Goal: Obtain resource: Obtain resource

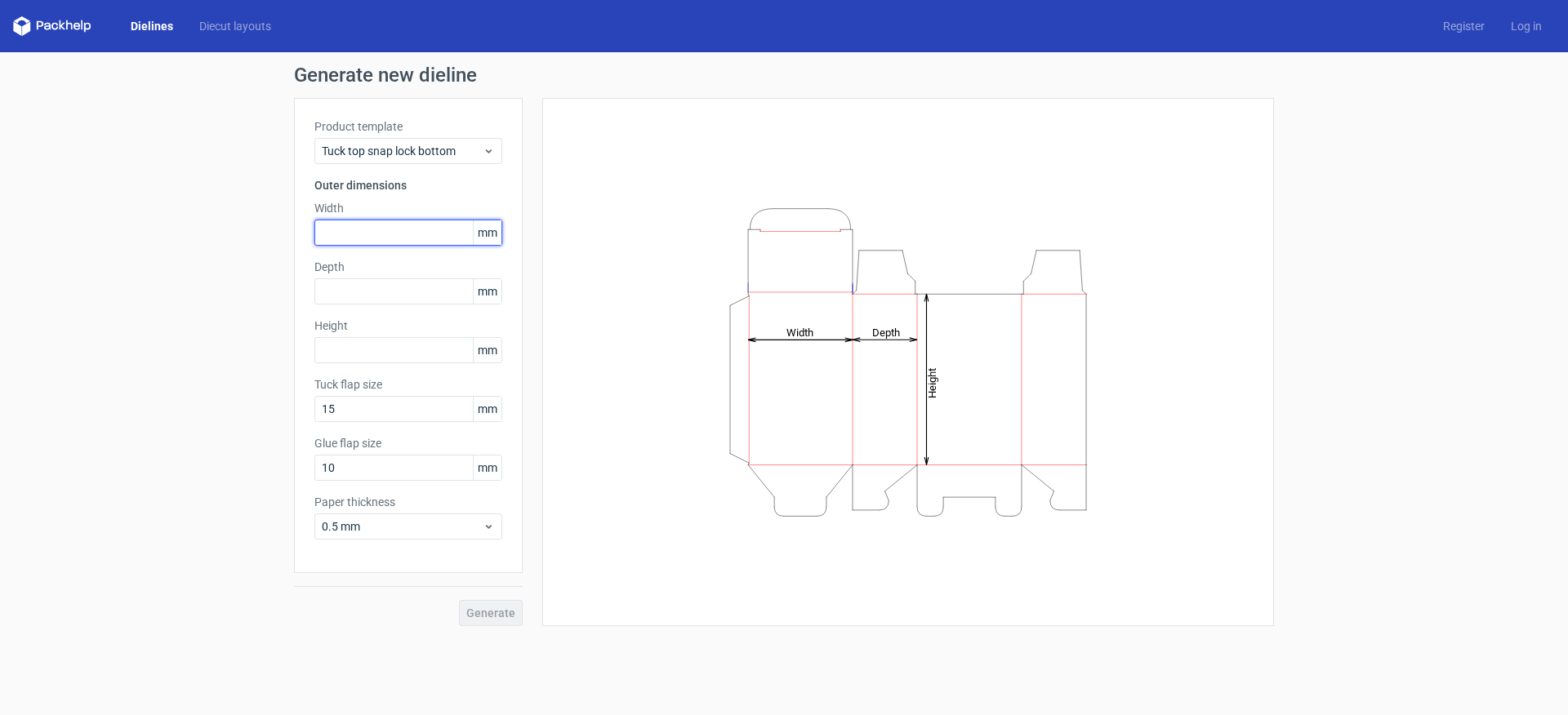
click at [355, 227] on input "text" at bounding box center [408, 232] width 187 height 26
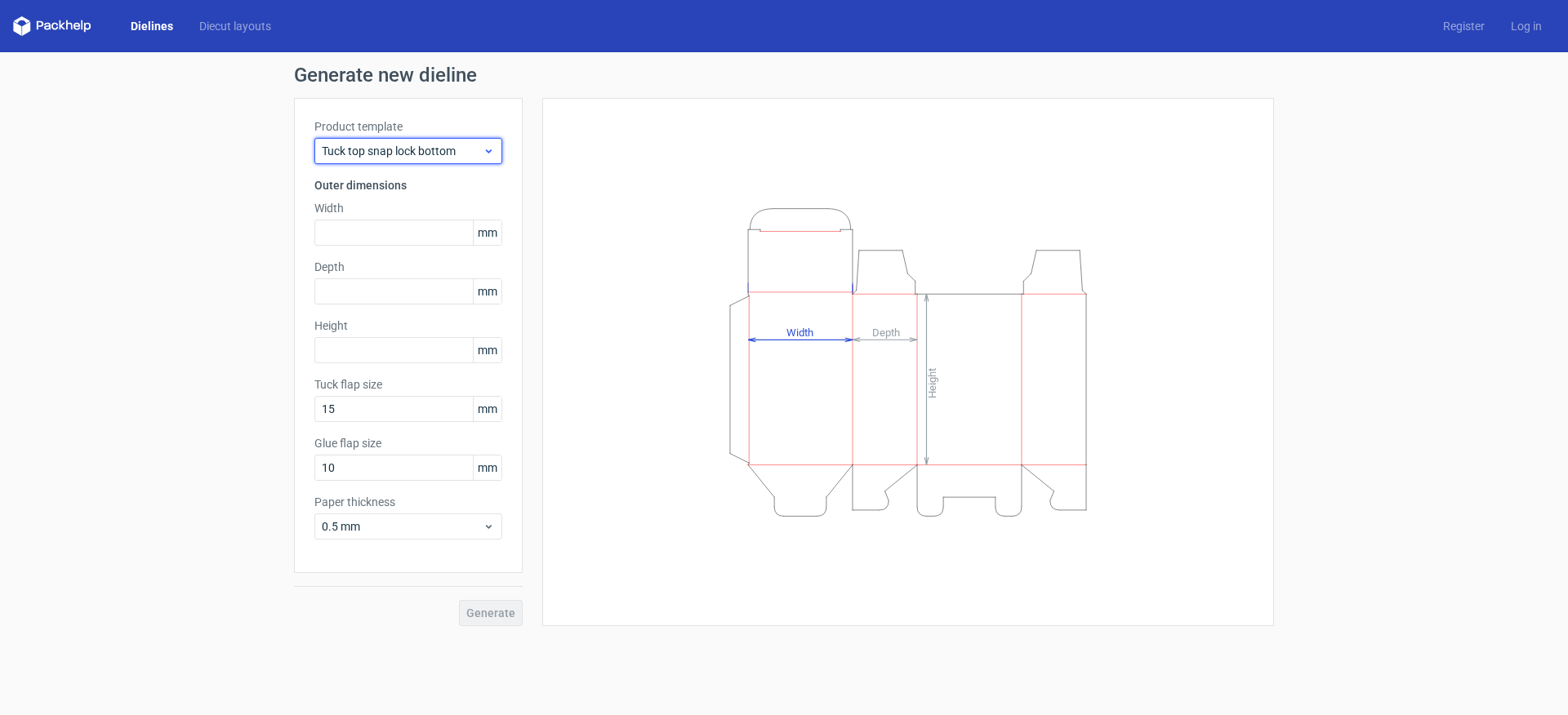
click at [442, 160] on div "Tuck top snap lock bottom" at bounding box center [408, 150] width 187 height 26
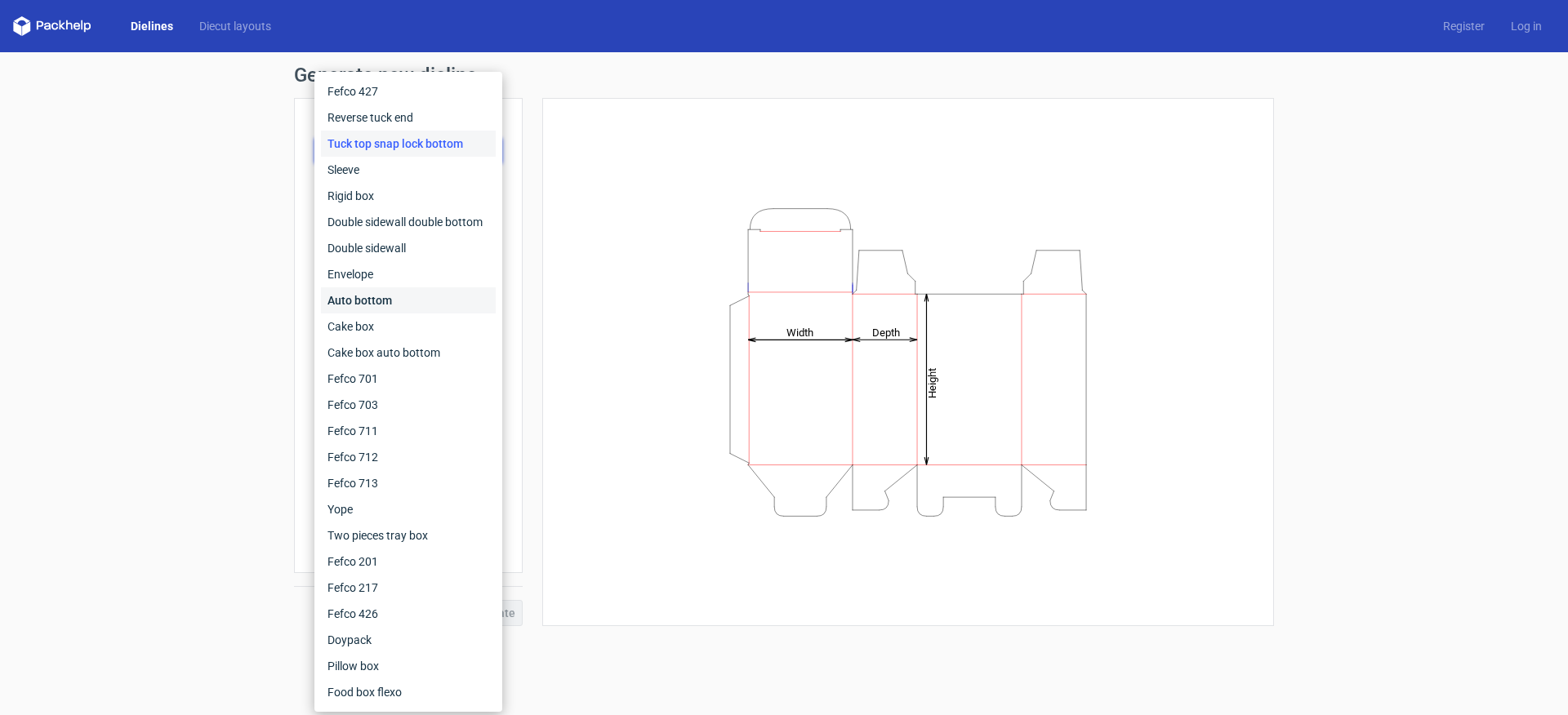
click at [384, 294] on div "Auto bottom" at bounding box center [408, 300] width 175 height 26
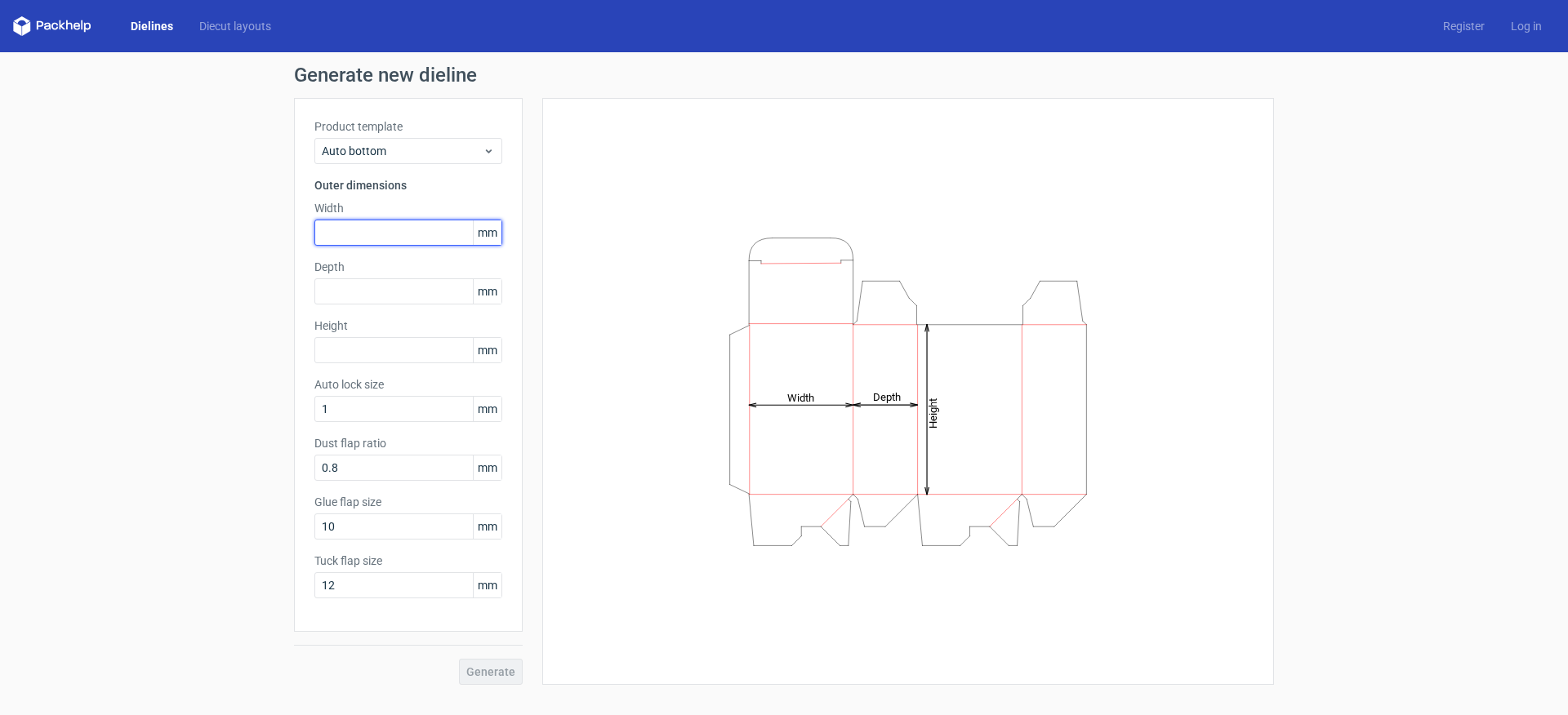
click at [435, 226] on input "text" at bounding box center [408, 232] width 187 height 26
click at [491, 233] on span "mm" at bounding box center [487, 232] width 29 height 24
click at [489, 232] on span "mm" at bounding box center [487, 232] width 29 height 24
click at [544, 327] on div "Height Depth Width" at bounding box center [908, 391] width 731 height 587
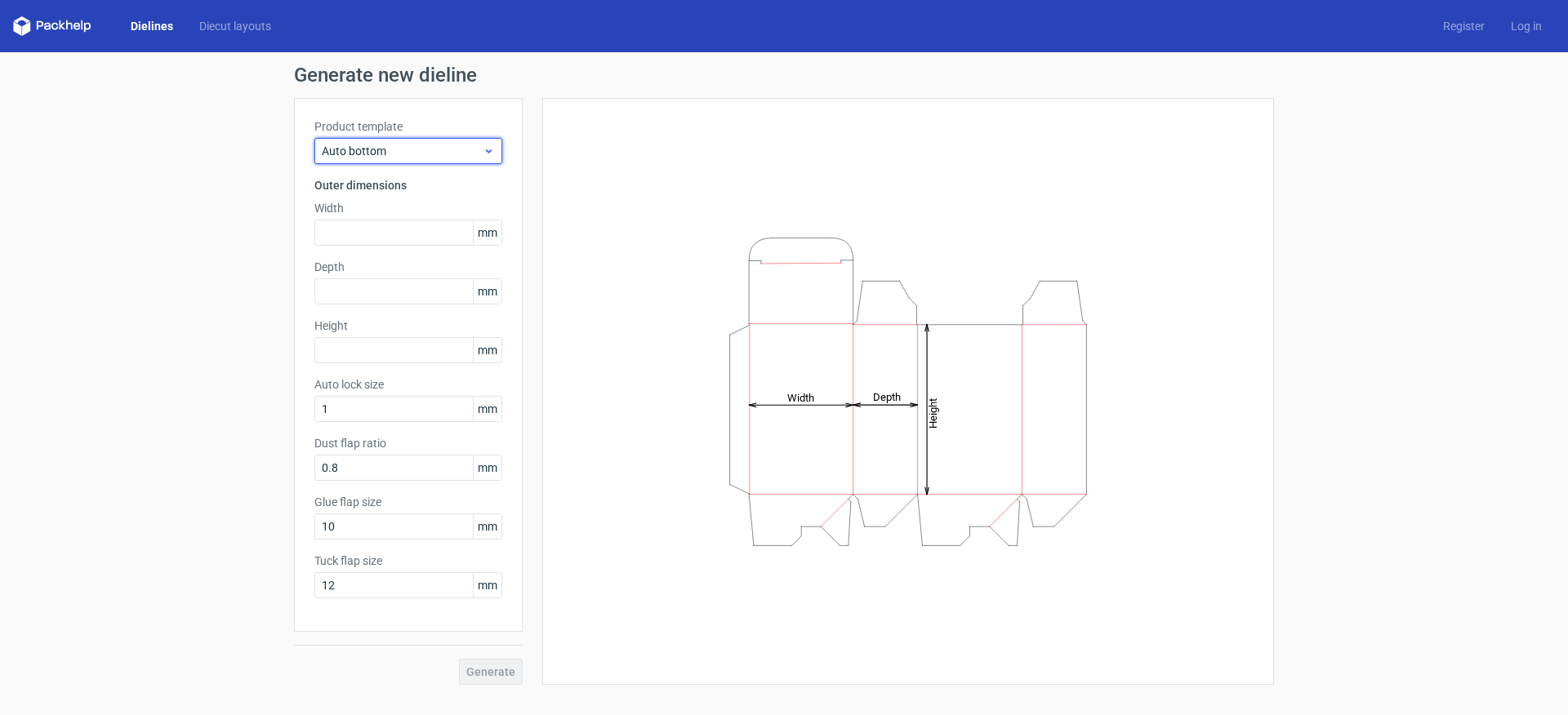
click at [440, 157] on span "Auto bottom" at bounding box center [402, 150] width 161 height 16
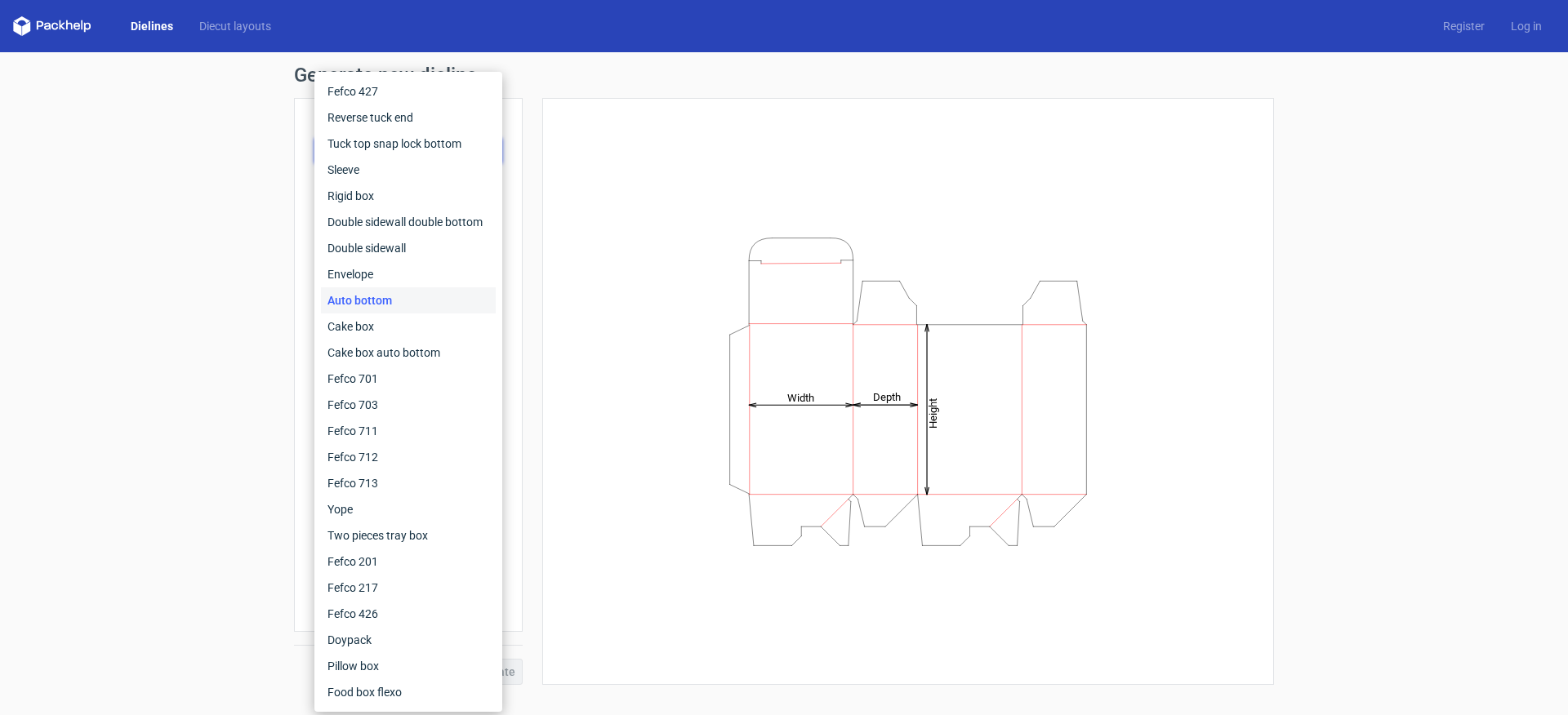
click at [663, 157] on div "Height Depth Width" at bounding box center [908, 391] width 691 height 546
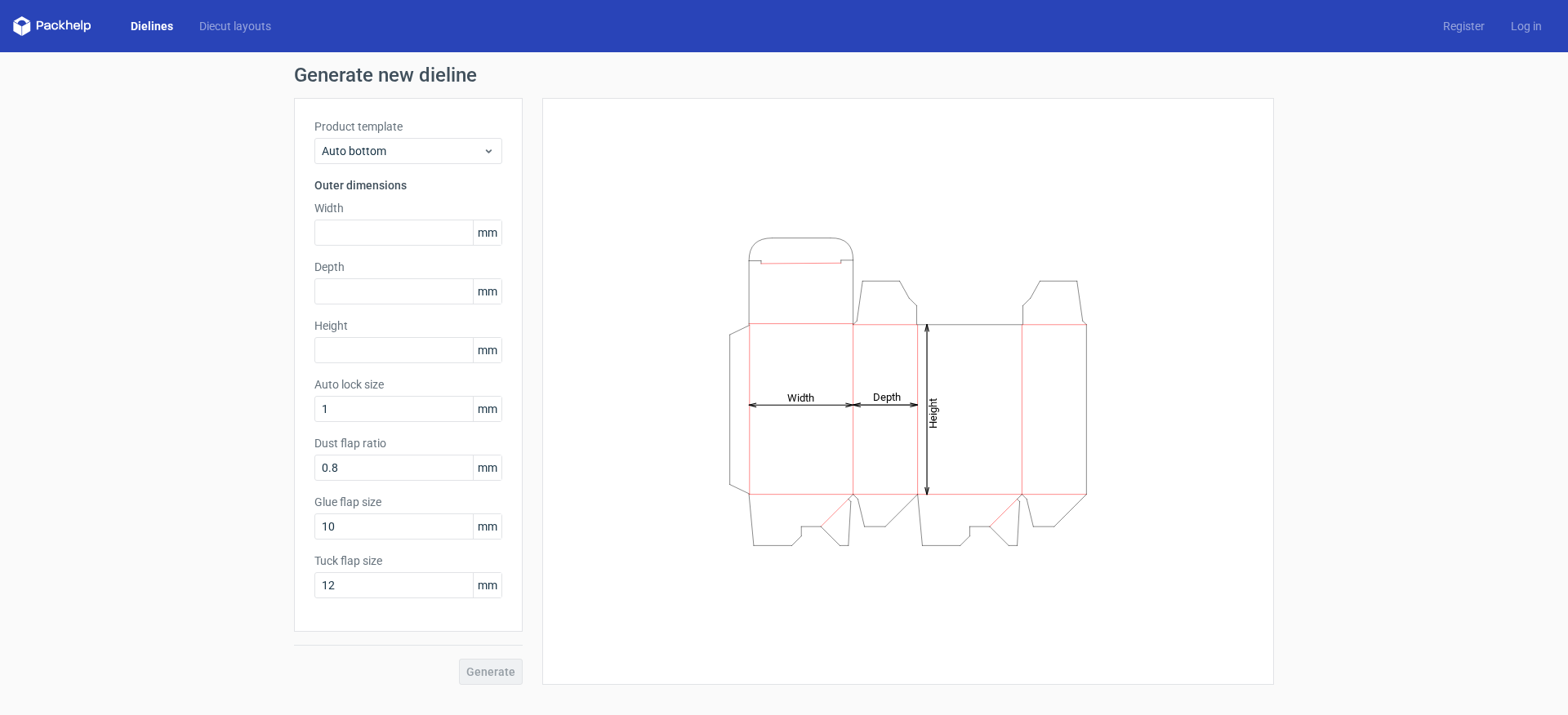
click at [376, 248] on div "Product template Auto bottom Outer dimensions Width mm Depth mm Height mm Auto …" at bounding box center [408, 365] width 229 height 534
click at [377, 245] on input "text" at bounding box center [408, 232] width 187 height 26
click at [1479, 24] on link "Register" at bounding box center [1463, 25] width 68 height 16
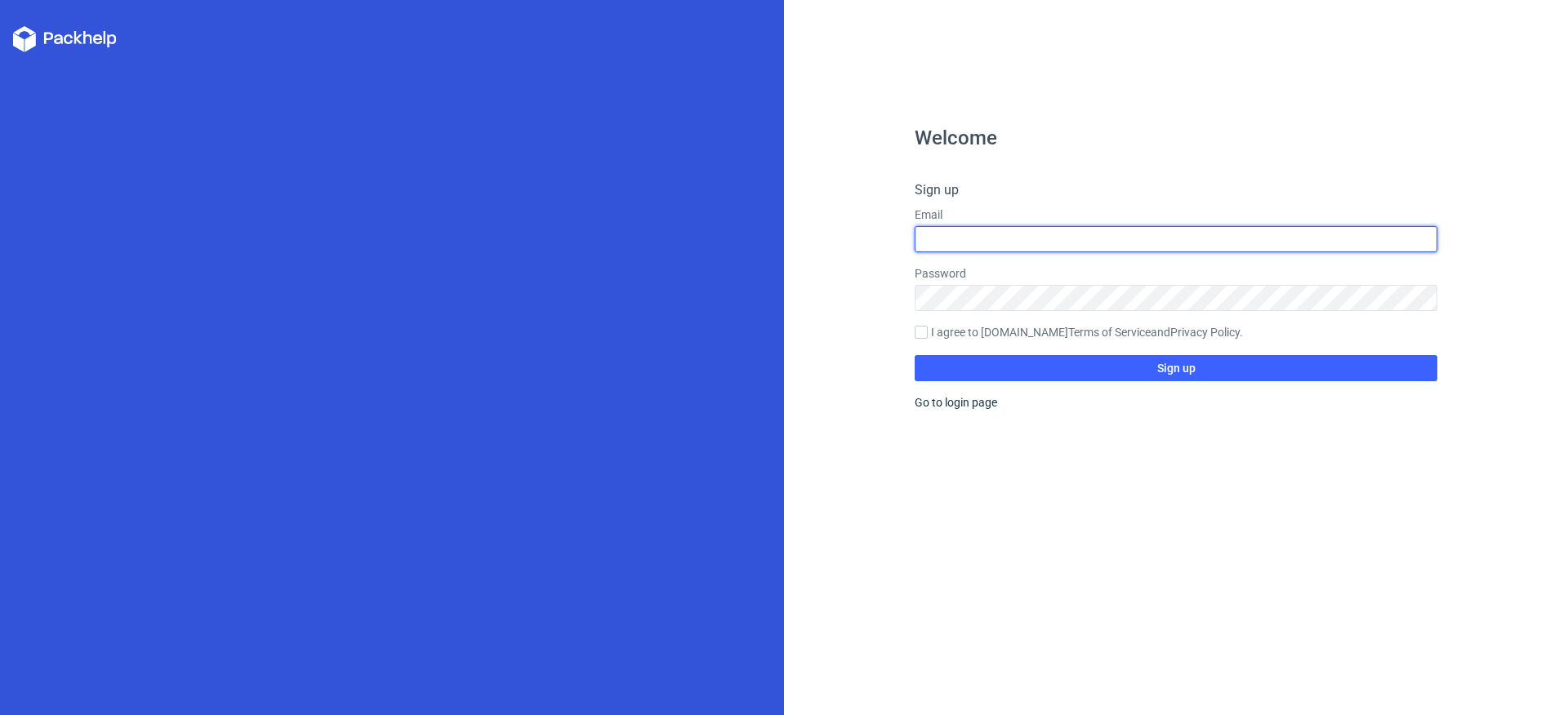
click at [981, 239] on input "text" at bounding box center [1175, 239] width 523 height 26
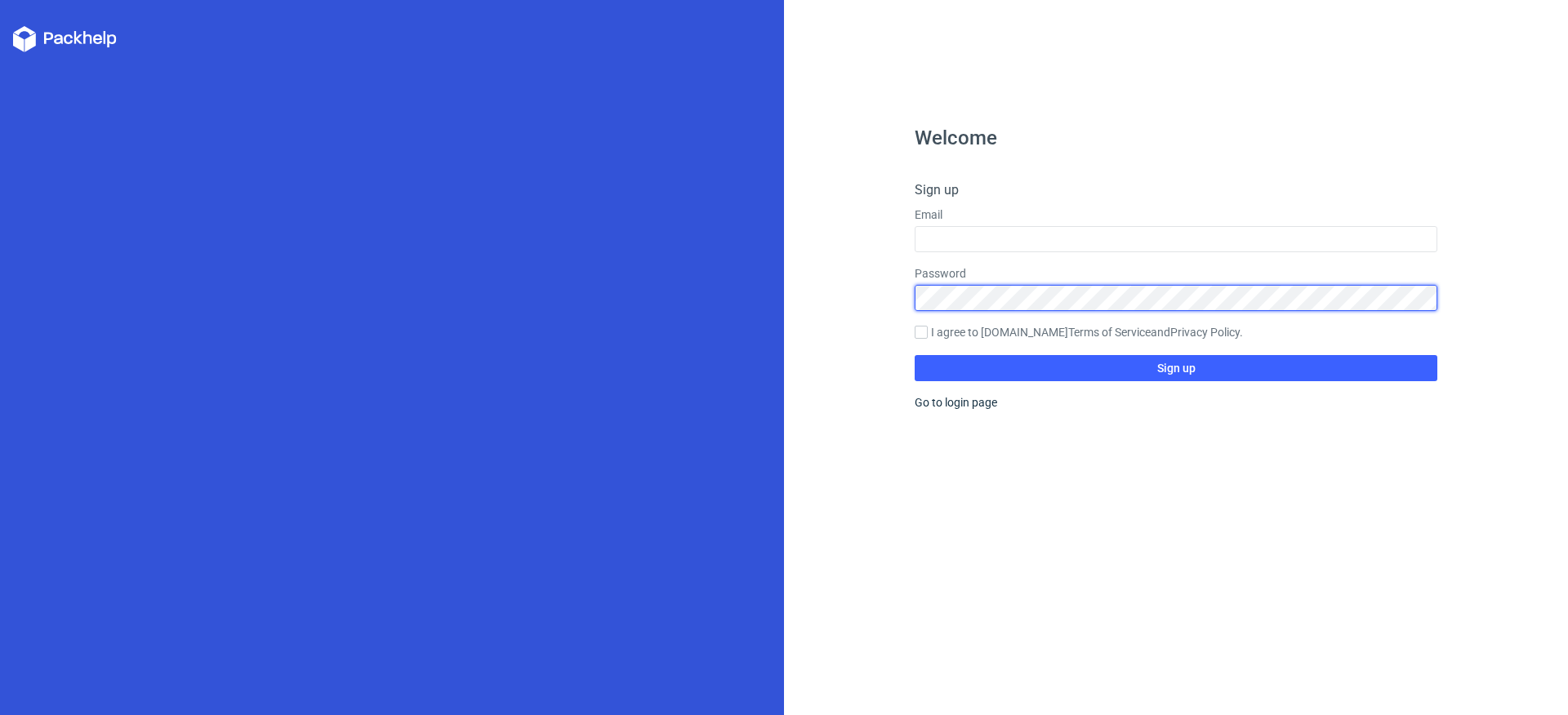
click at [1202, 295] on div "Password" at bounding box center [1175, 288] width 523 height 46
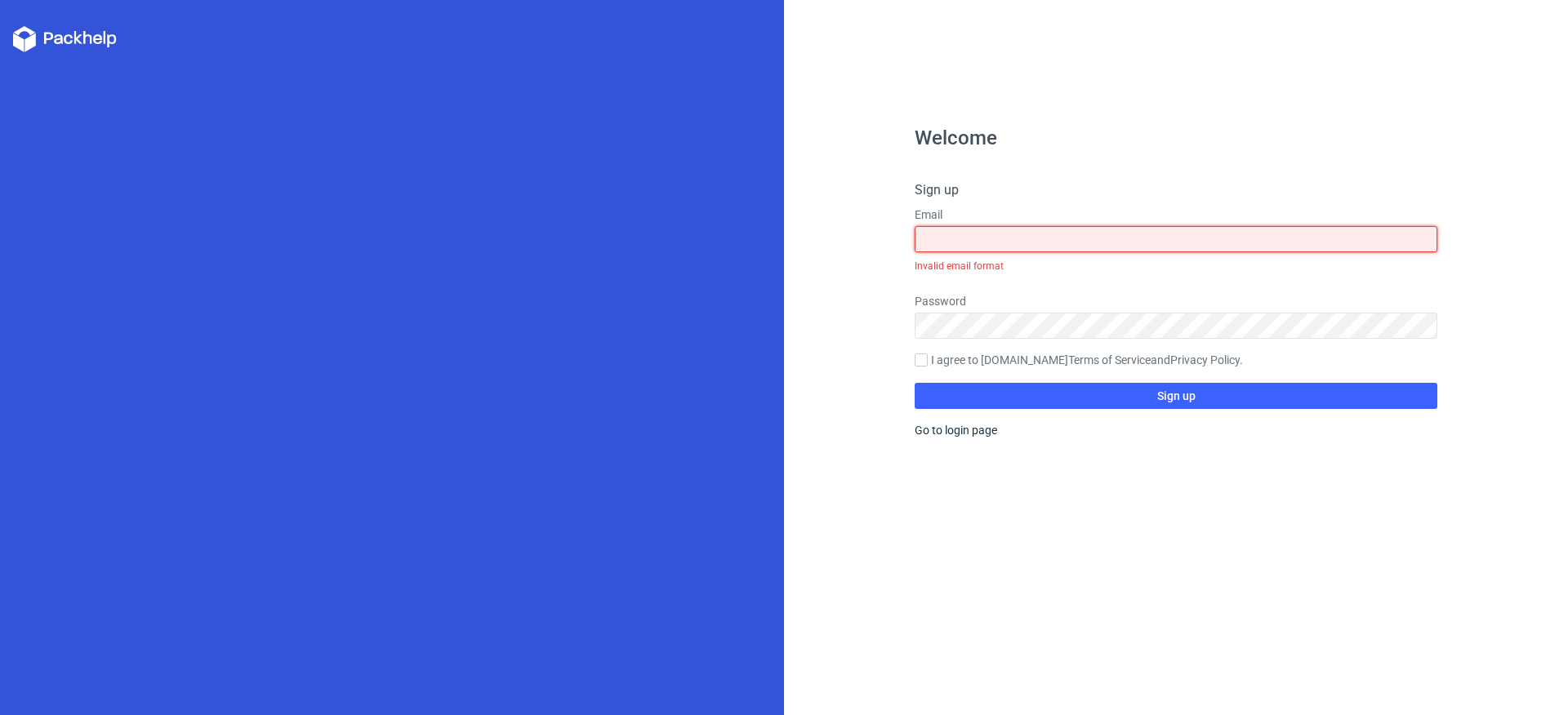
click at [1085, 237] on input "text" at bounding box center [1175, 239] width 523 height 26
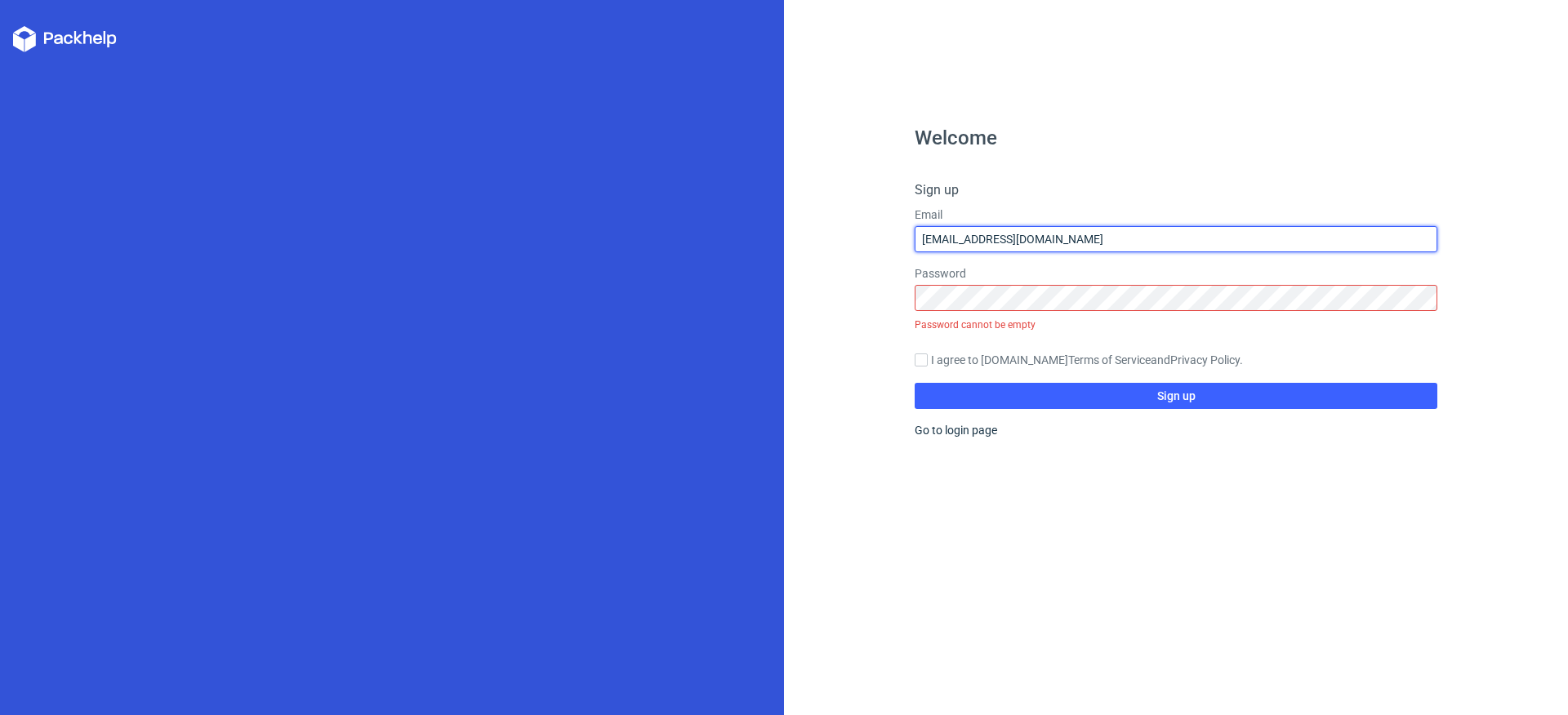
type input "[EMAIL_ADDRESS][DOMAIN_NAME]"
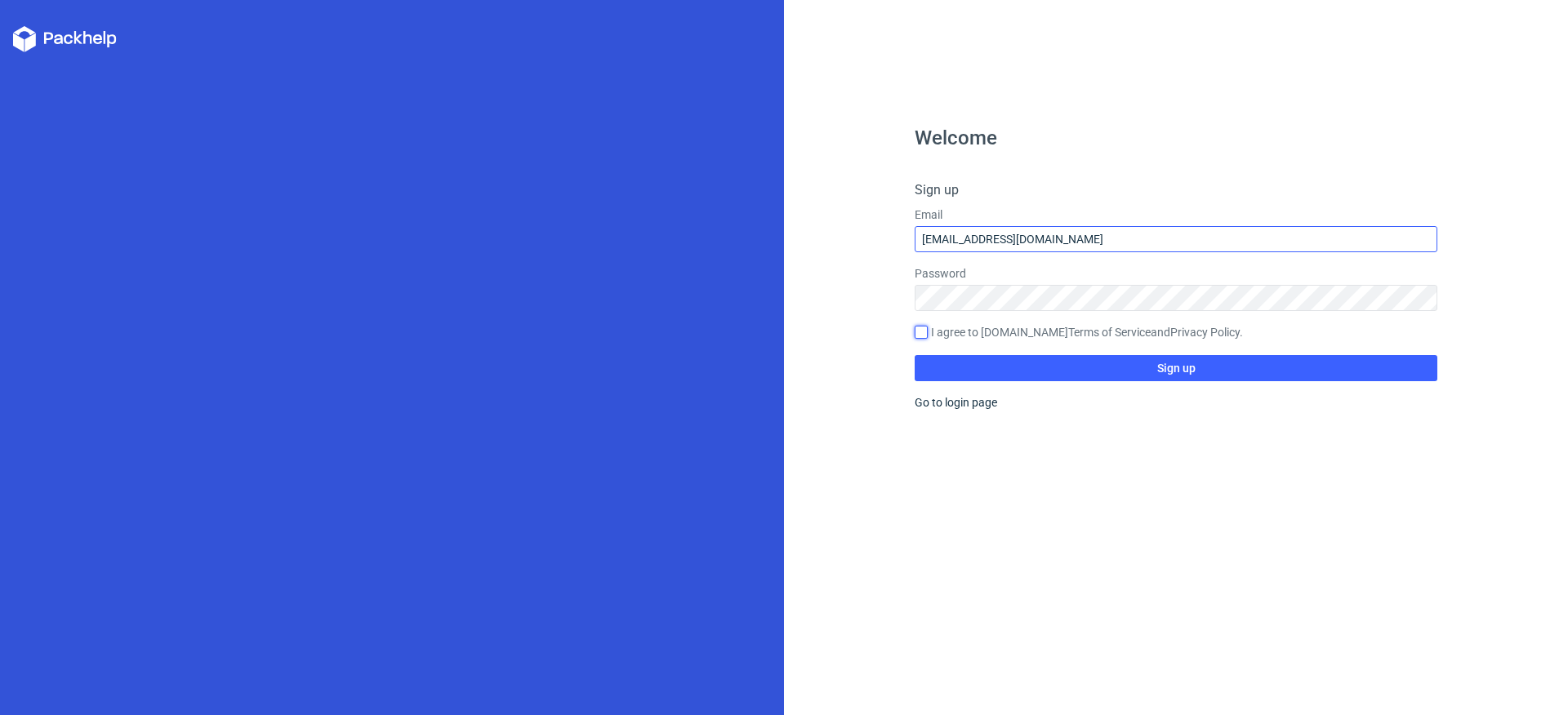
click at [914, 326] on input "I agree to [DOMAIN_NAME] Terms of Service and Privacy Policy ." at bounding box center [920, 332] width 13 height 13
checkbox input "true"
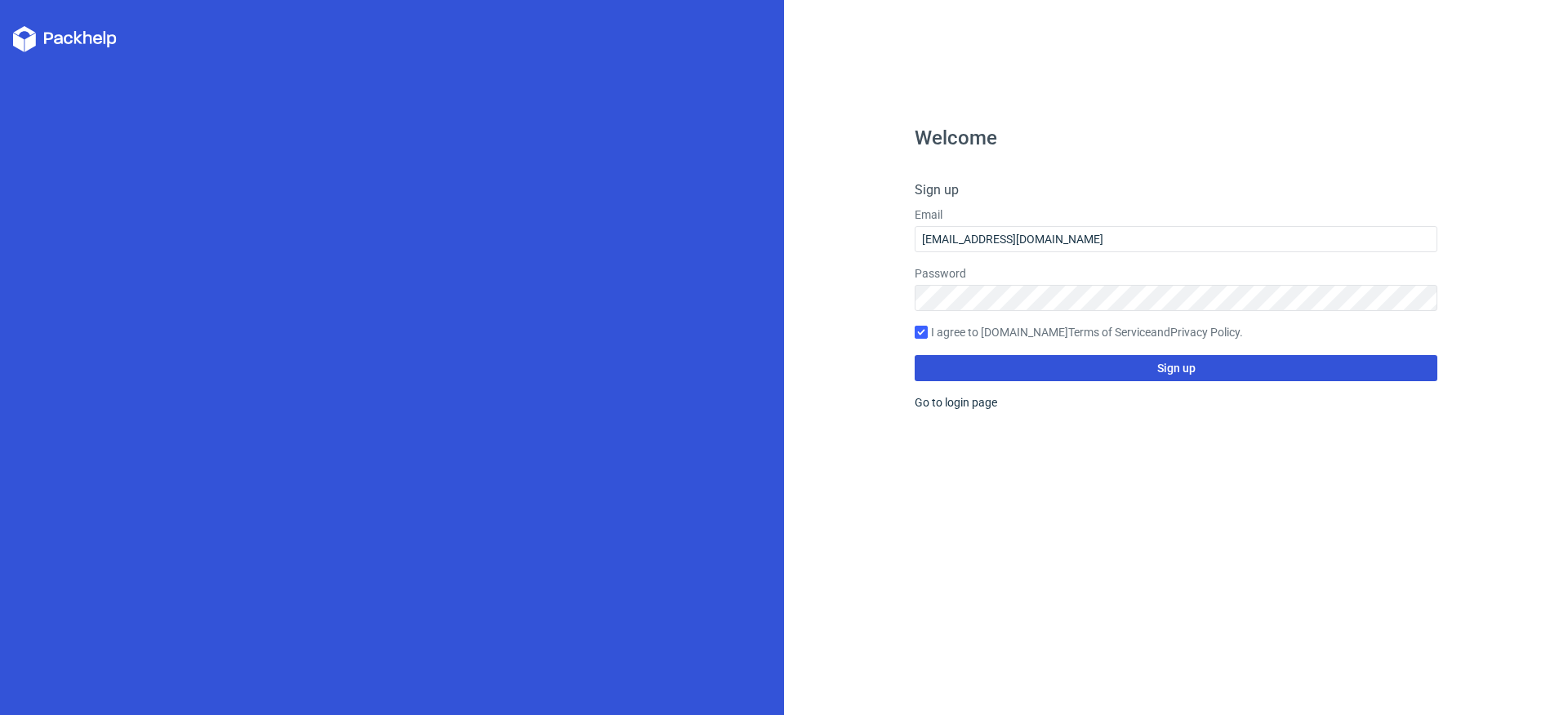
click at [1131, 365] on button "Sign up" at bounding box center [1175, 368] width 523 height 26
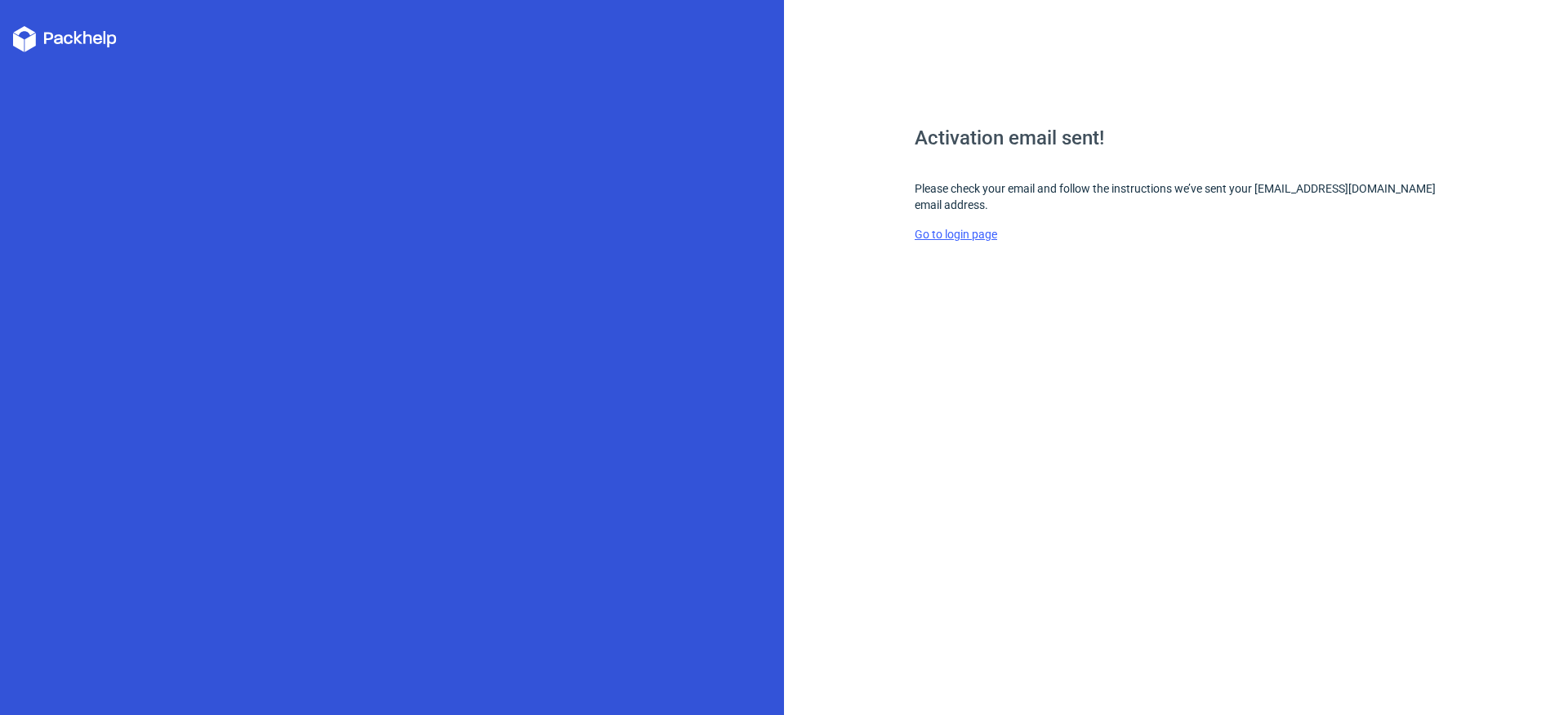
click at [980, 231] on link "Go to login page" at bounding box center [956, 234] width 83 height 13
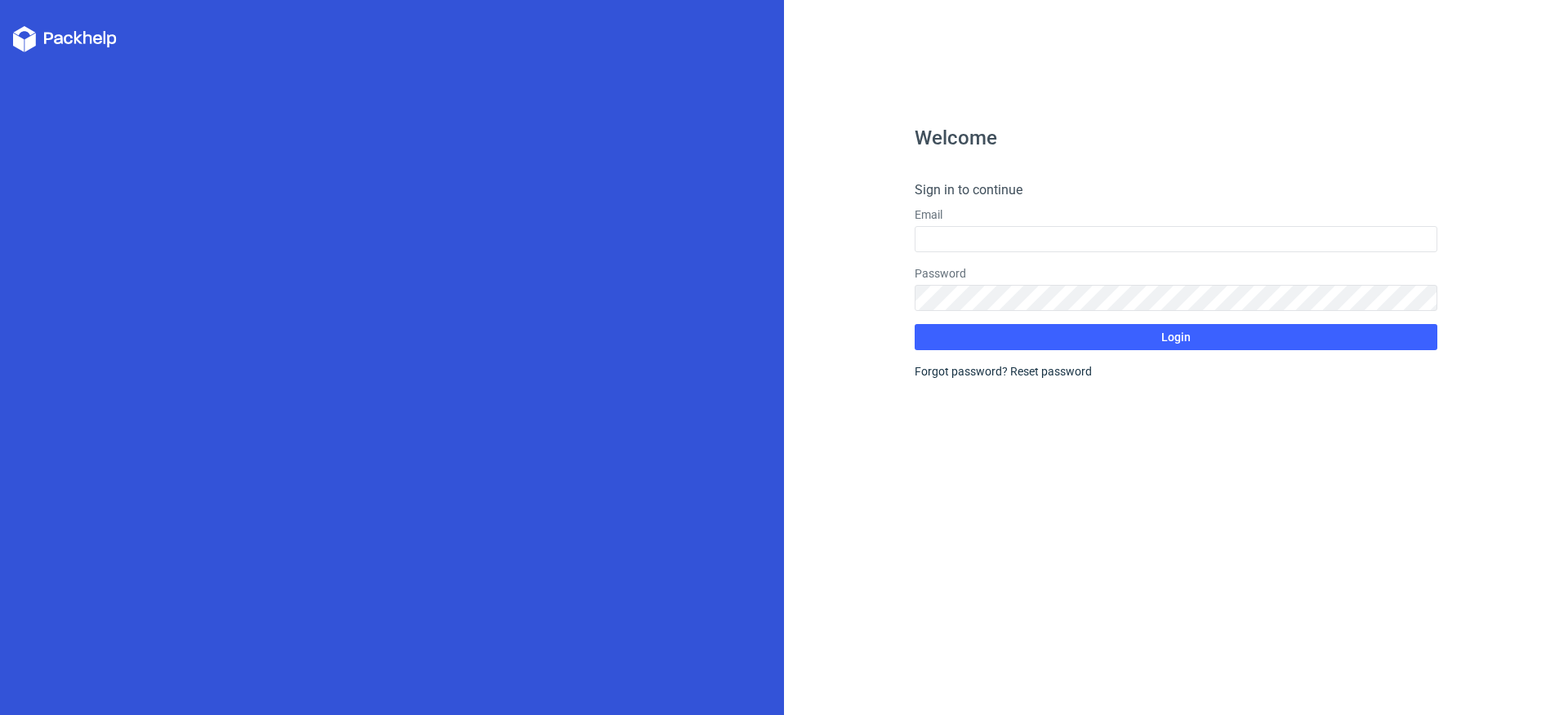
click at [999, 284] on div "Password" at bounding box center [1175, 288] width 523 height 46
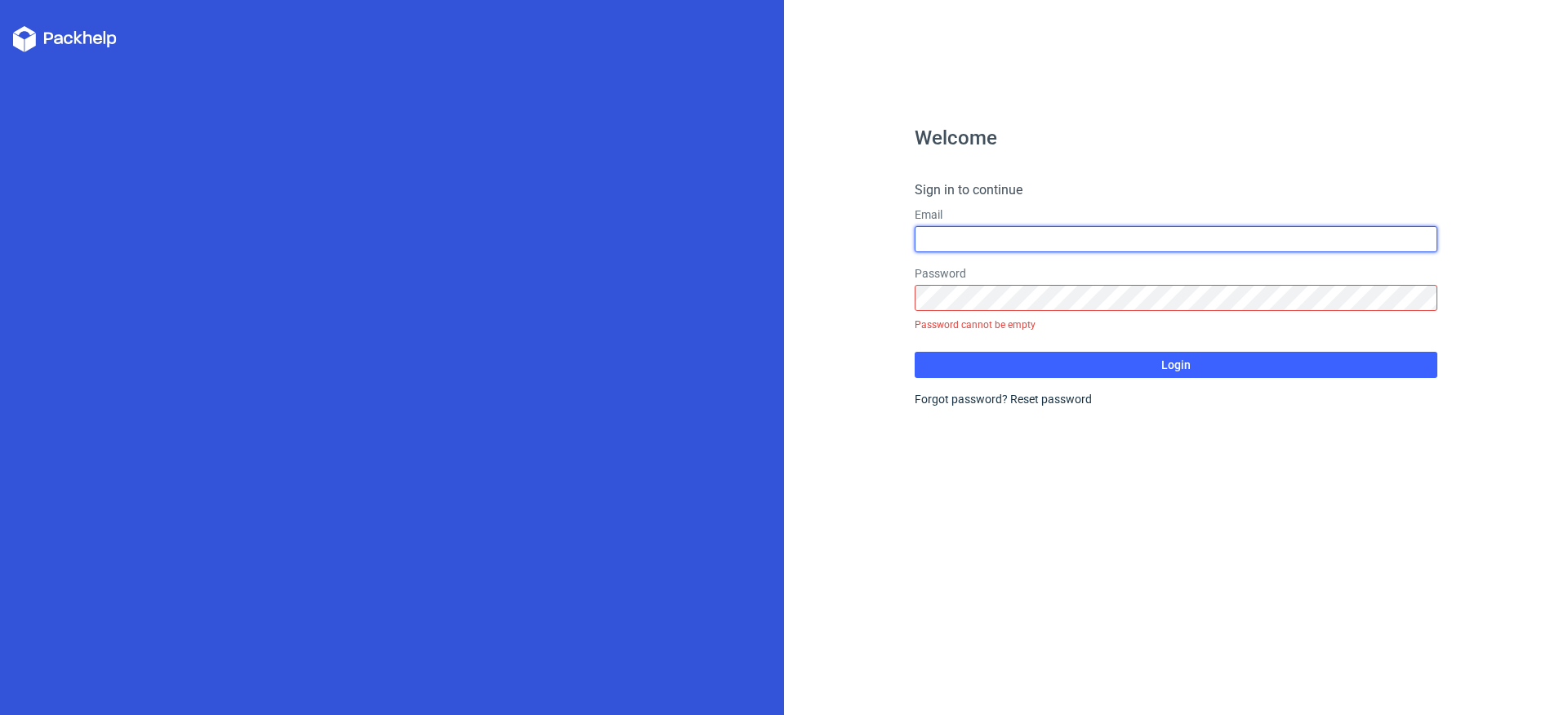
click at [986, 244] on input "text" at bounding box center [1175, 239] width 523 height 26
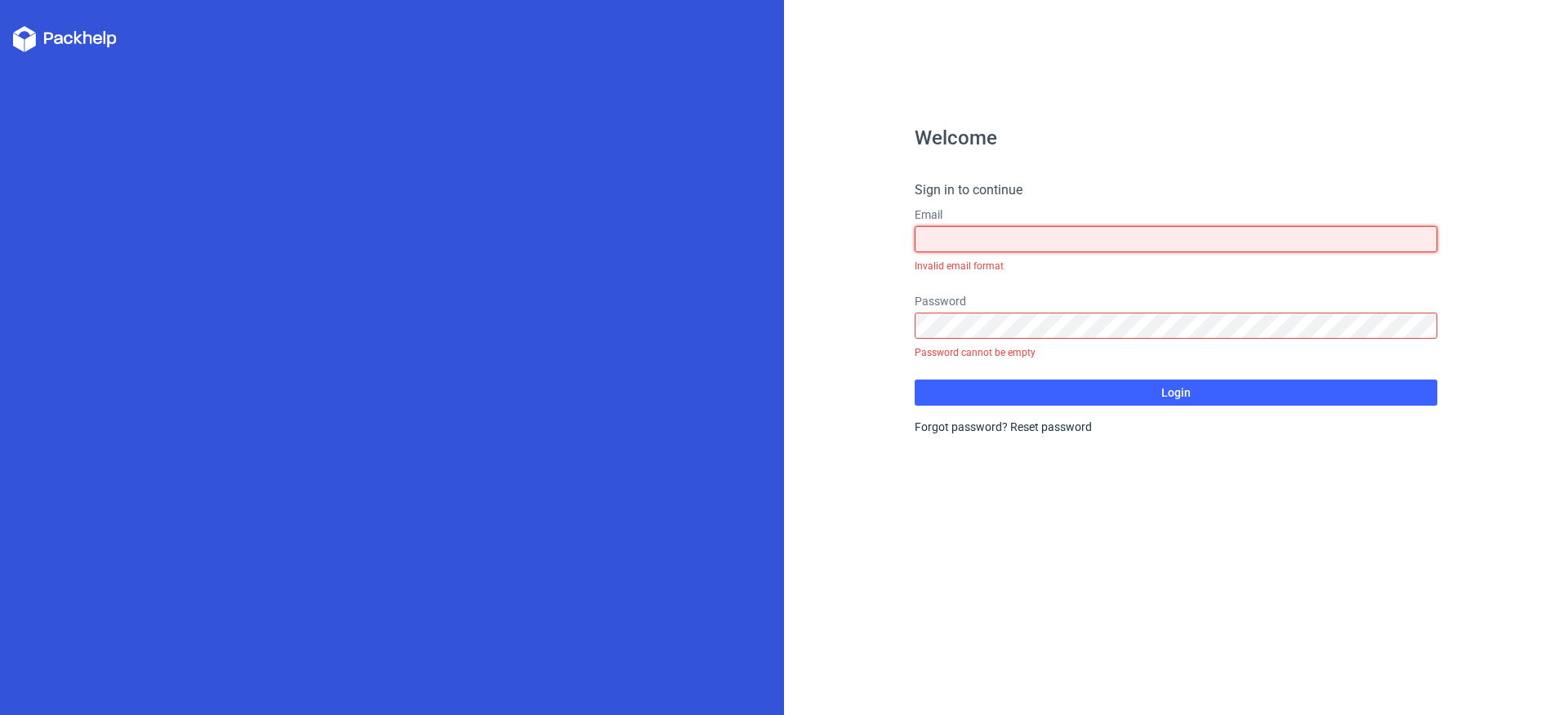
click at [968, 248] on input "text" at bounding box center [1175, 239] width 523 height 26
type input "[EMAIL_ADDRESS][DOMAIN_NAME]"
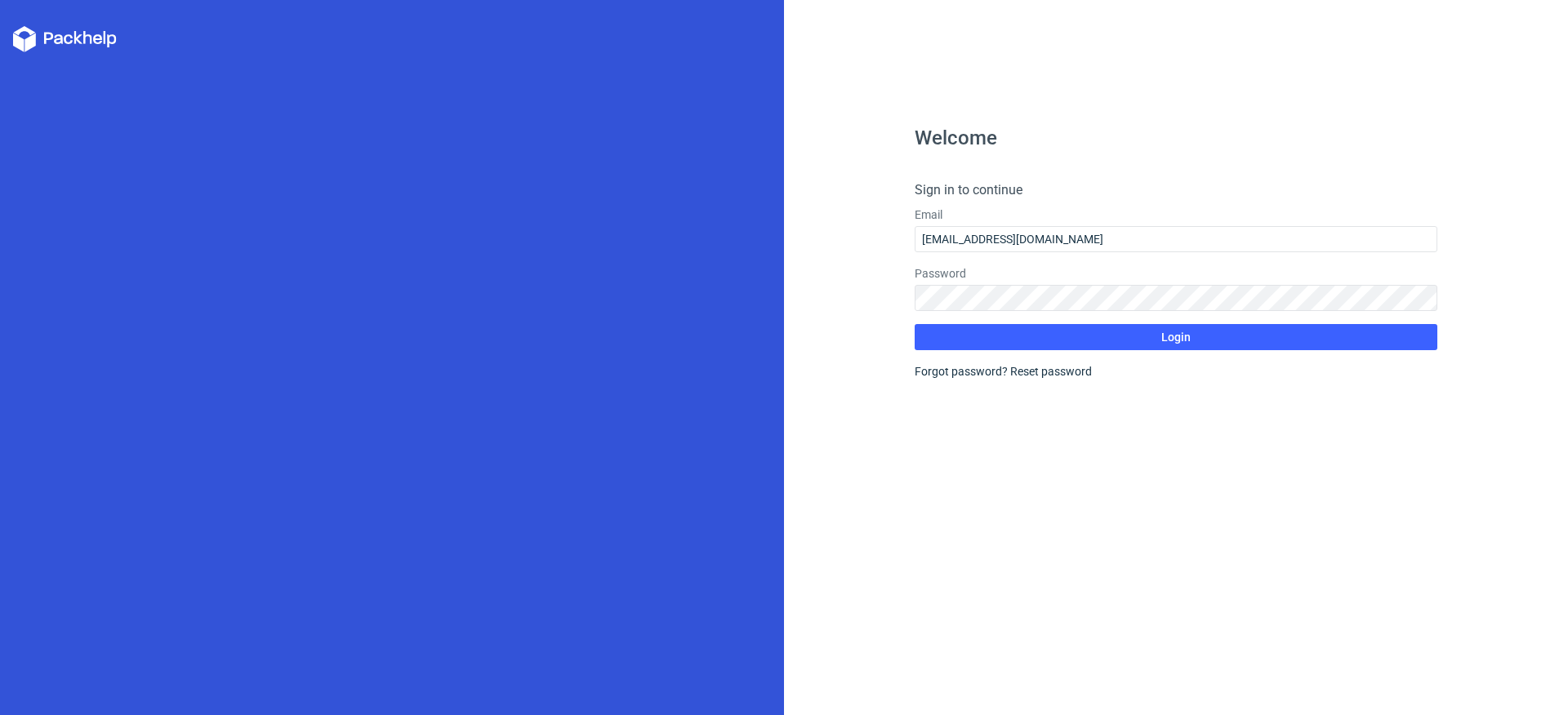
click at [1041, 352] on form "Sign in to continue Email synamatics@gmail.com Password Login Forgot password? …" at bounding box center [1175, 280] width 523 height 199
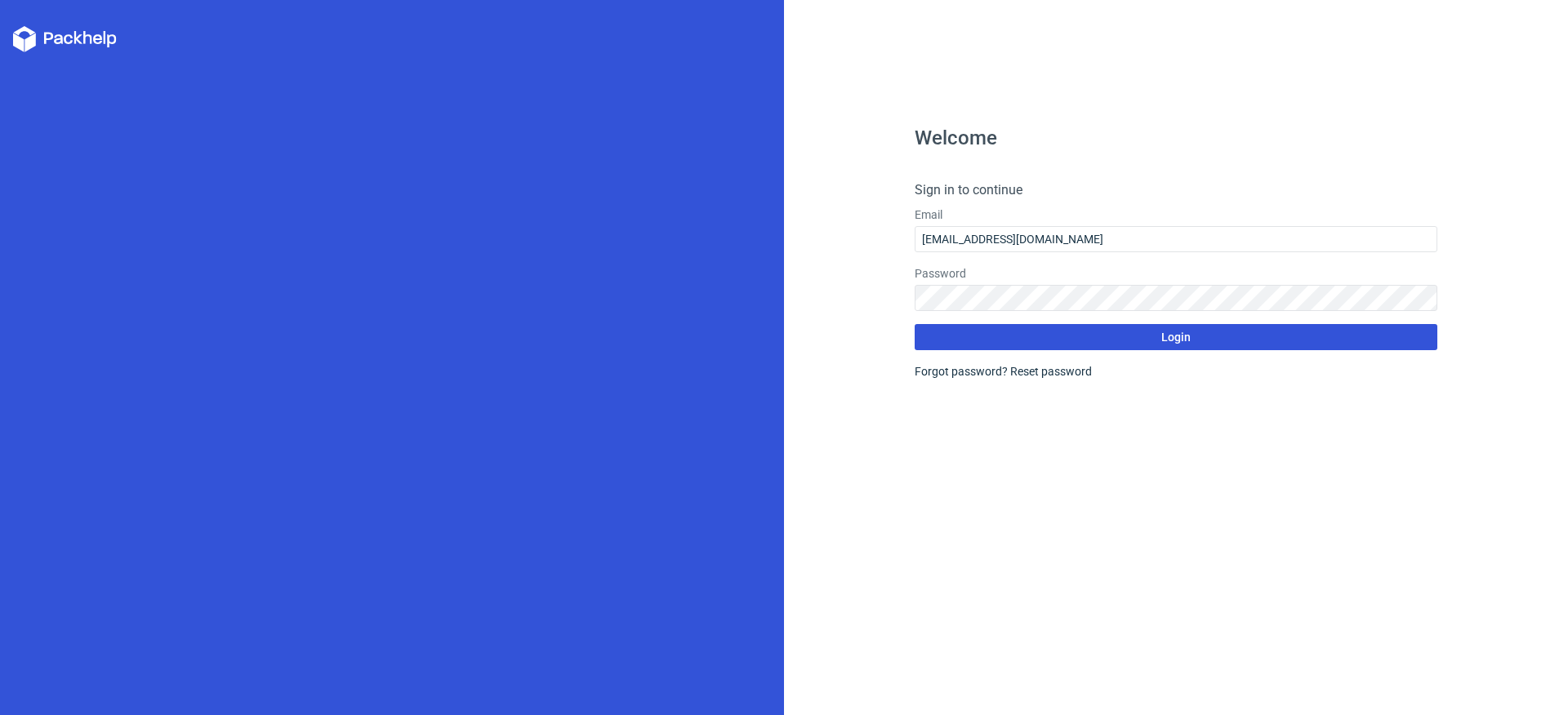
click at [1044, 343] on button "Login" at bounding box center [1175, 337] width 523 height 26
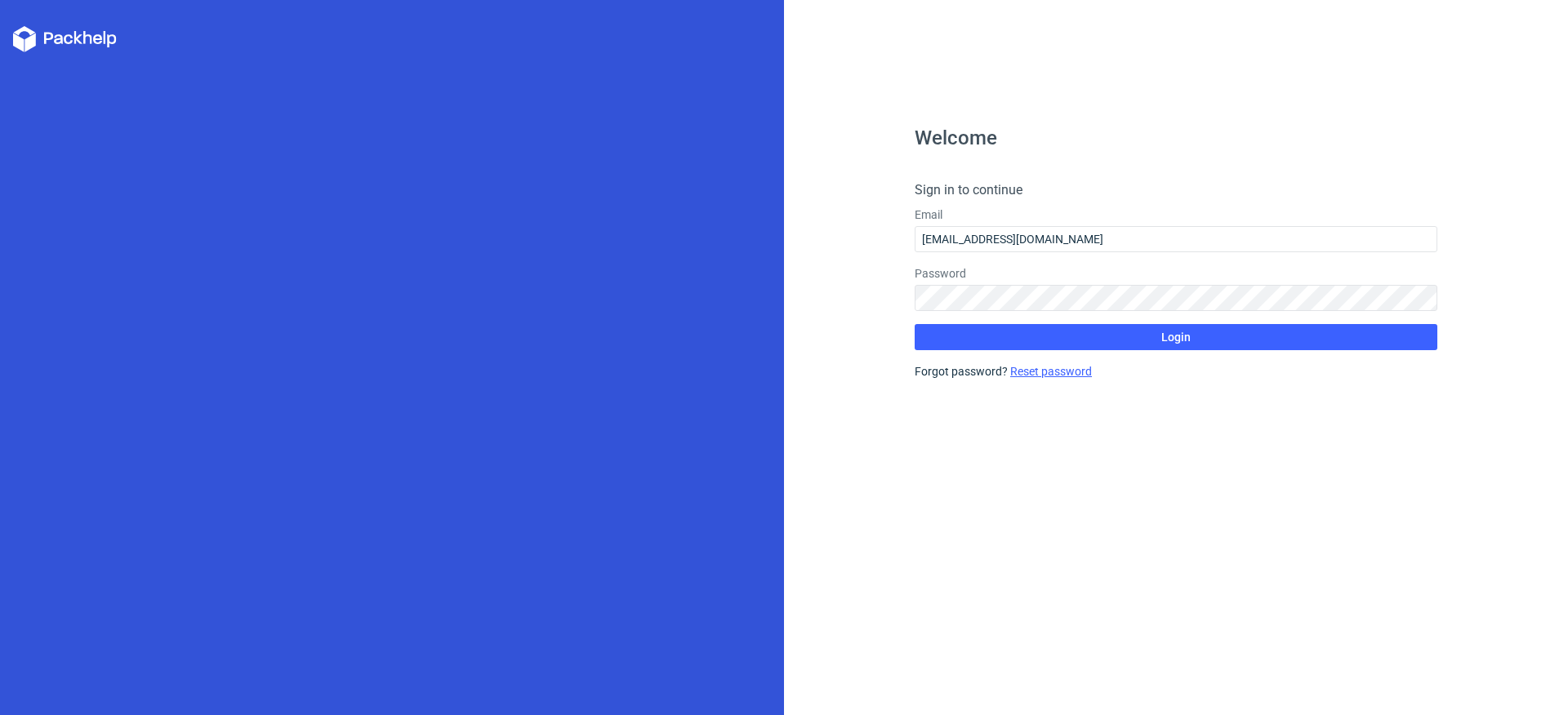
click at [1074, 367] on link "Reset password" at bounding box center [1050, 371] width 82 height 13
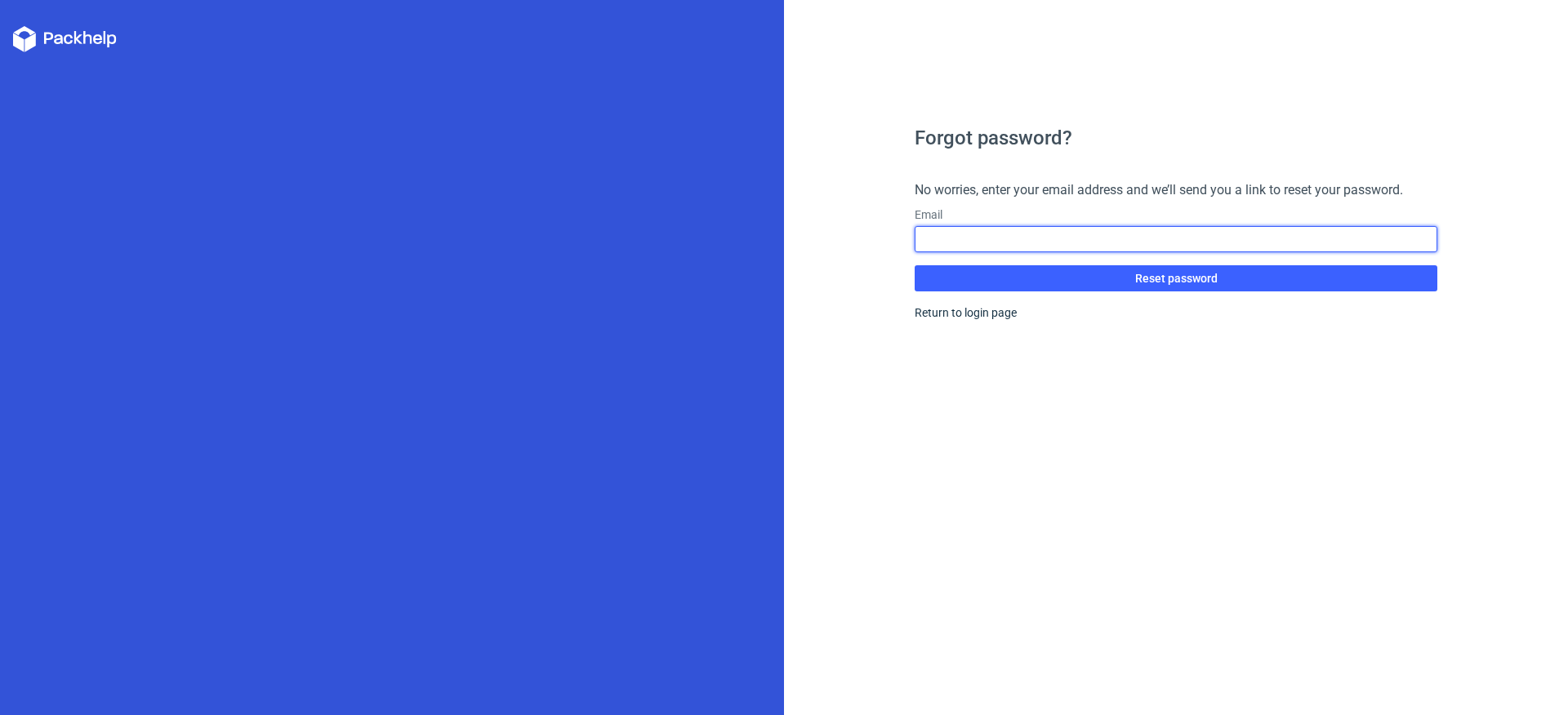
click at [963, 237] on input "text" at bounding box center [1175, 239] width 523 height 26
paste input "packaging-toolbox"
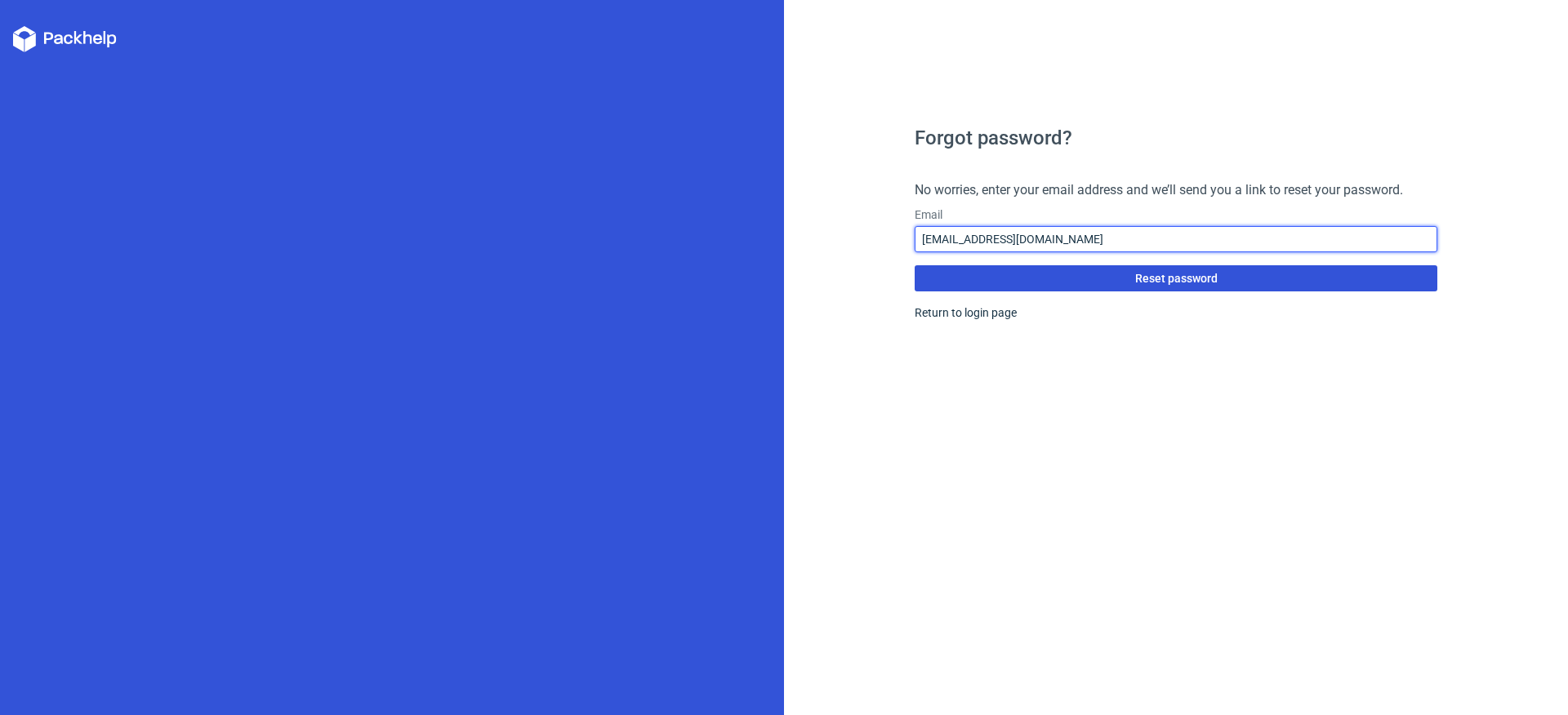
type input "[EMAIL_ADDRESS][DOMAIN_NAME]"
click at [914, 265] on button "Reset password" at bounding box center [1175, 278] width 523 height 26
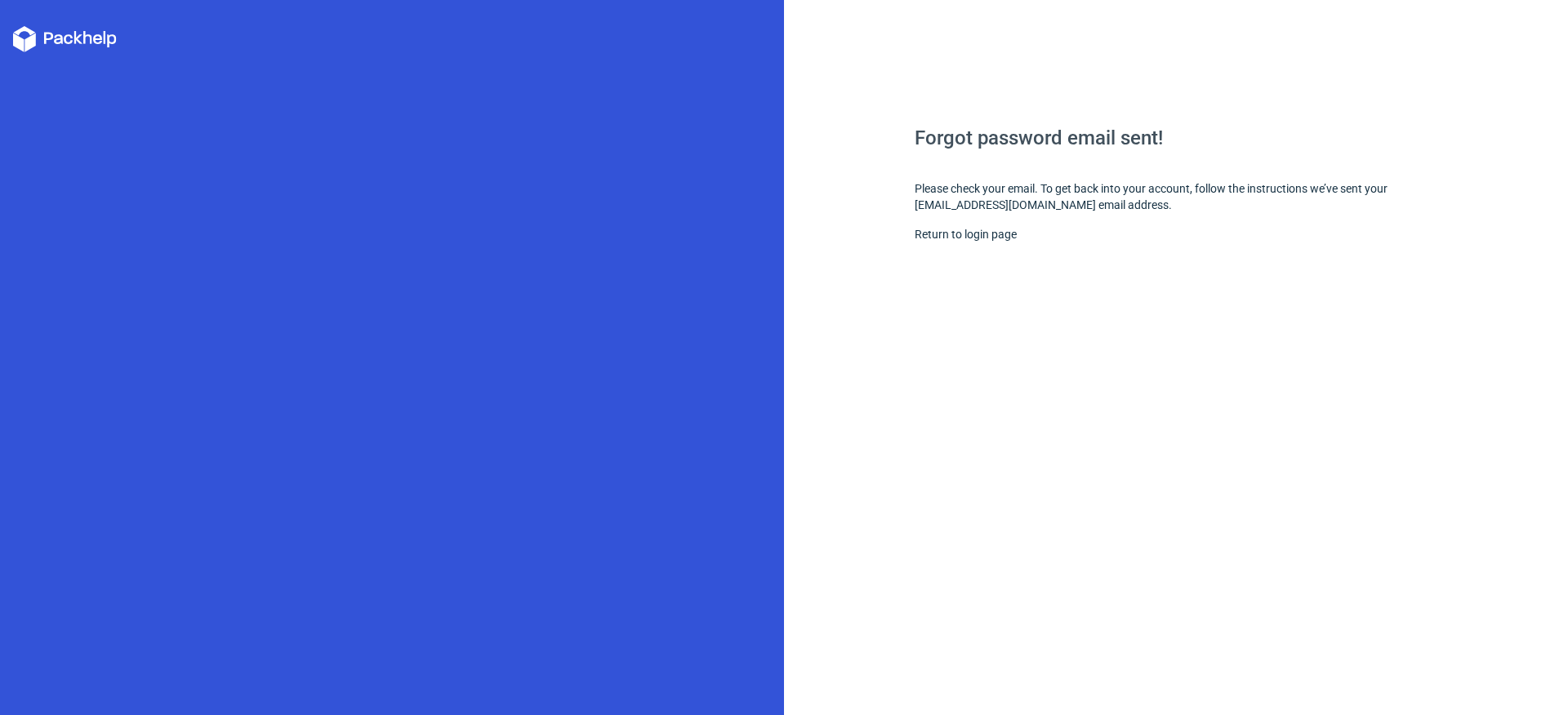
click at [1022, 173] on div "Forgot password email sent! Please check your email. To get back into your acco…" at bounding box center [1175, 421] width 523 height 587
click at [924, 208] on div "Forgot password email sent! Please check your email. To get back into your acco…" at bounding box center [1175, 421] width 523 height 587
drag, startPoint x: 924, startPoint y: 208, endPoint x: 1008, endPoint y: 208, distance: 84.0
click at [1008, 208] on div "Forgot password email sent! Please check your email. To get back into your acco…" at bounding box center [1175, 421] width 523 height 587
click at [1171, 201] on div "Forgot password email sent! Please check your email. To get back into your acco…" at bounding box center [1175, 421] width 523 height 587
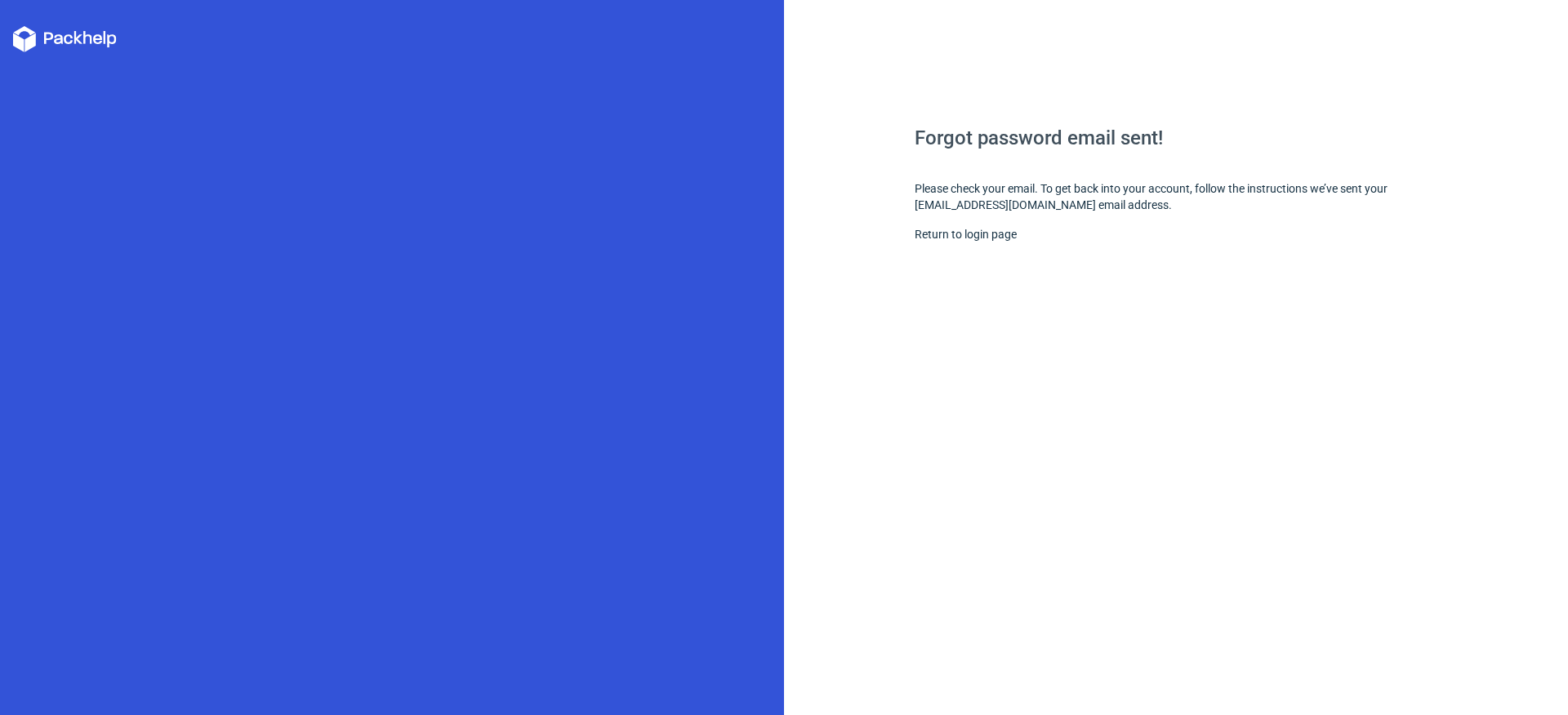
drag, startPoint x: 1185, startPoint y: 203, endPoint x: 1195, endPoint y: 205, distance: 10.2
drag, startPoint x: 1191, startPoint y: 205, endPoint x: 1204, endPoint y: 210, distance: 13.9
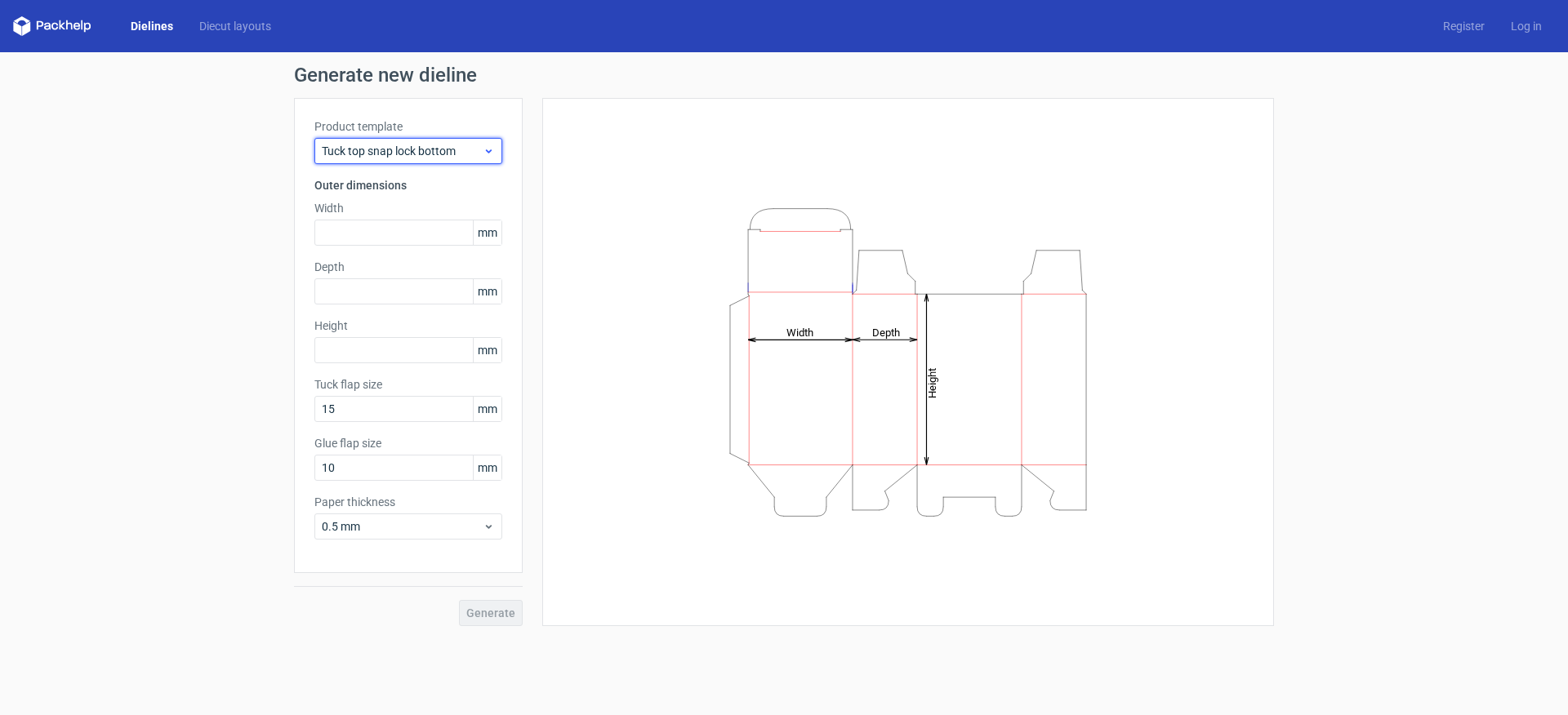
click at [455, 153] on span "Tuck top snap lock bottom" at bounding box center [402, 150] width 161 height 16
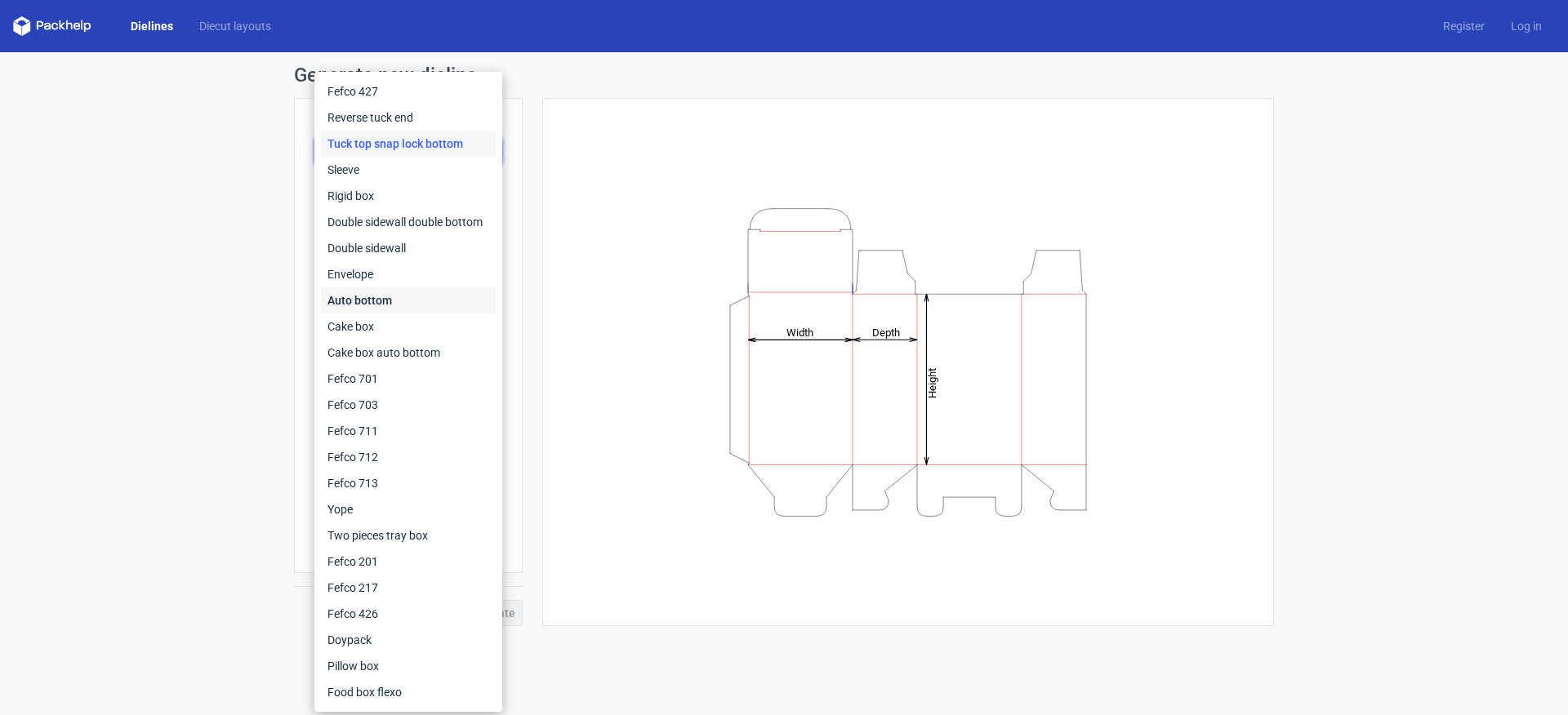
click at [456, 307] on div "Auto bottom" at bounding box center [408, 300] width 175 height 26
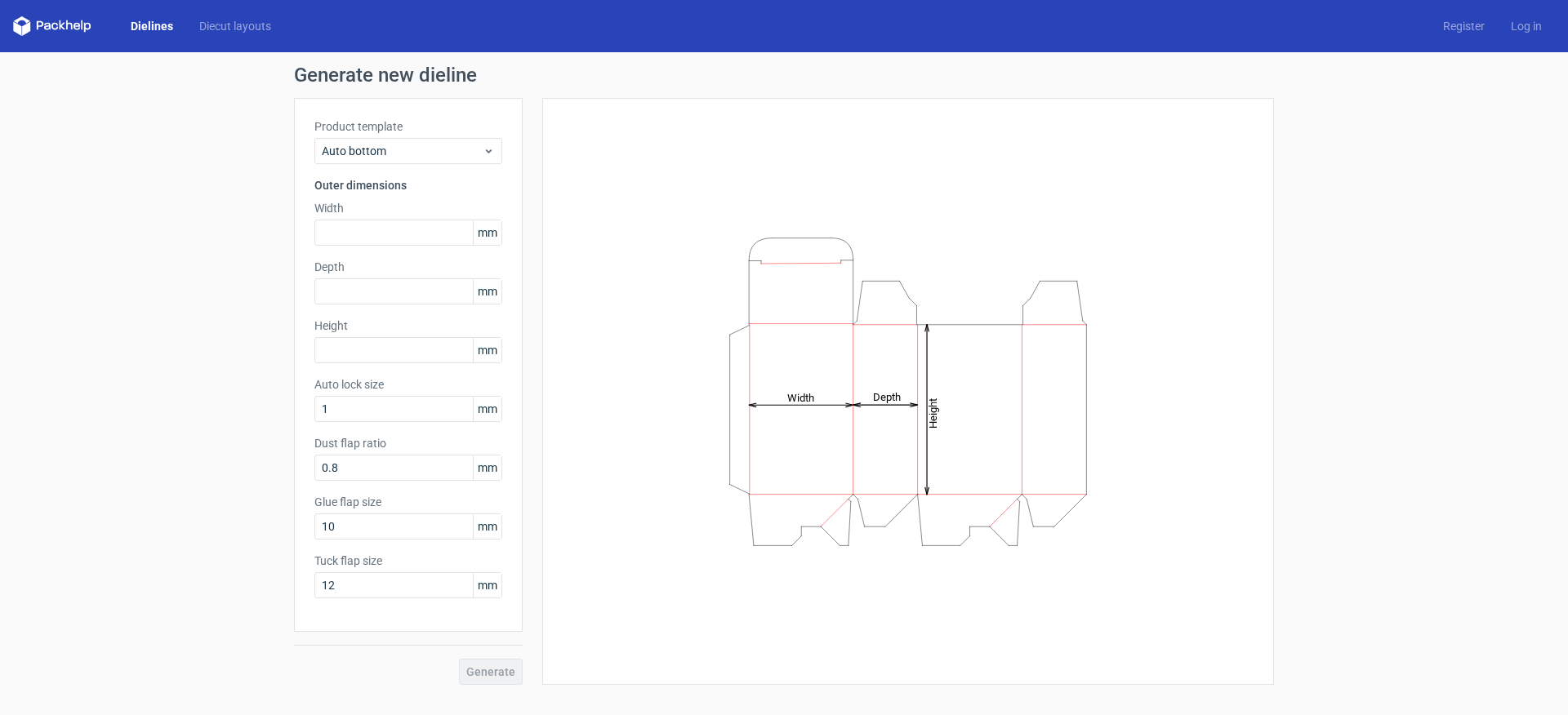
click at [701, 183] on div "Height Depth Width" at bounding box center [908, 391] width 691 height 546
click at [392, 248] on div "Product template Auto bottom Outer dimensions Width mm Depth mm Height mm Auto …" at bounding box center [408, 365] width 229 height 534
click at [394, 243] on input "text" at bounding box center [408, 232] width 187 height 26
paste input "127"
click at [691, 236] on icon "Height Depth Width" at bounding box center [908, 392] width 490 height 327
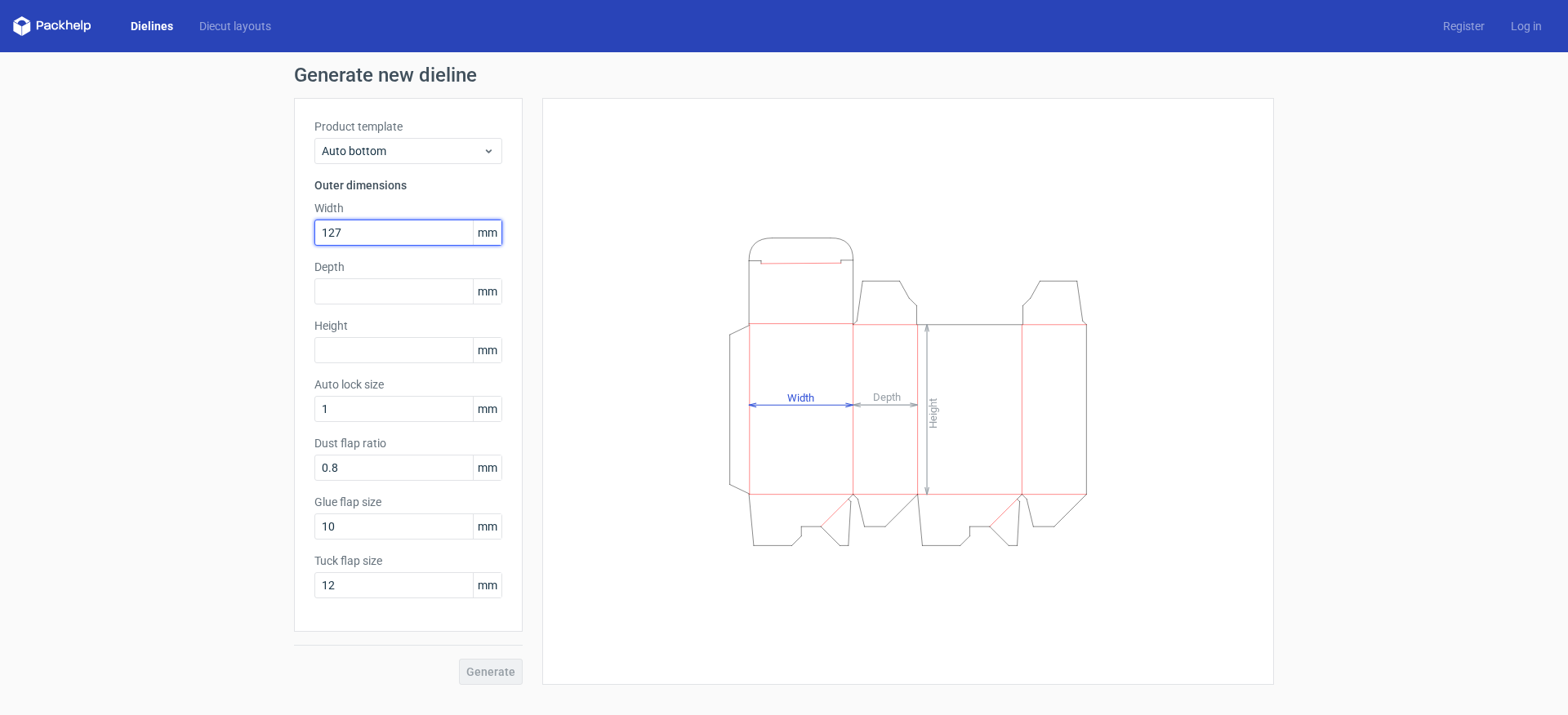
click at [402, 232] on input "127" at bounding box center [408, 232] width 187 height 26
click at [403, 232] on input "127" at bounding box center [408, 232] width 187 height 26
paste input "762"
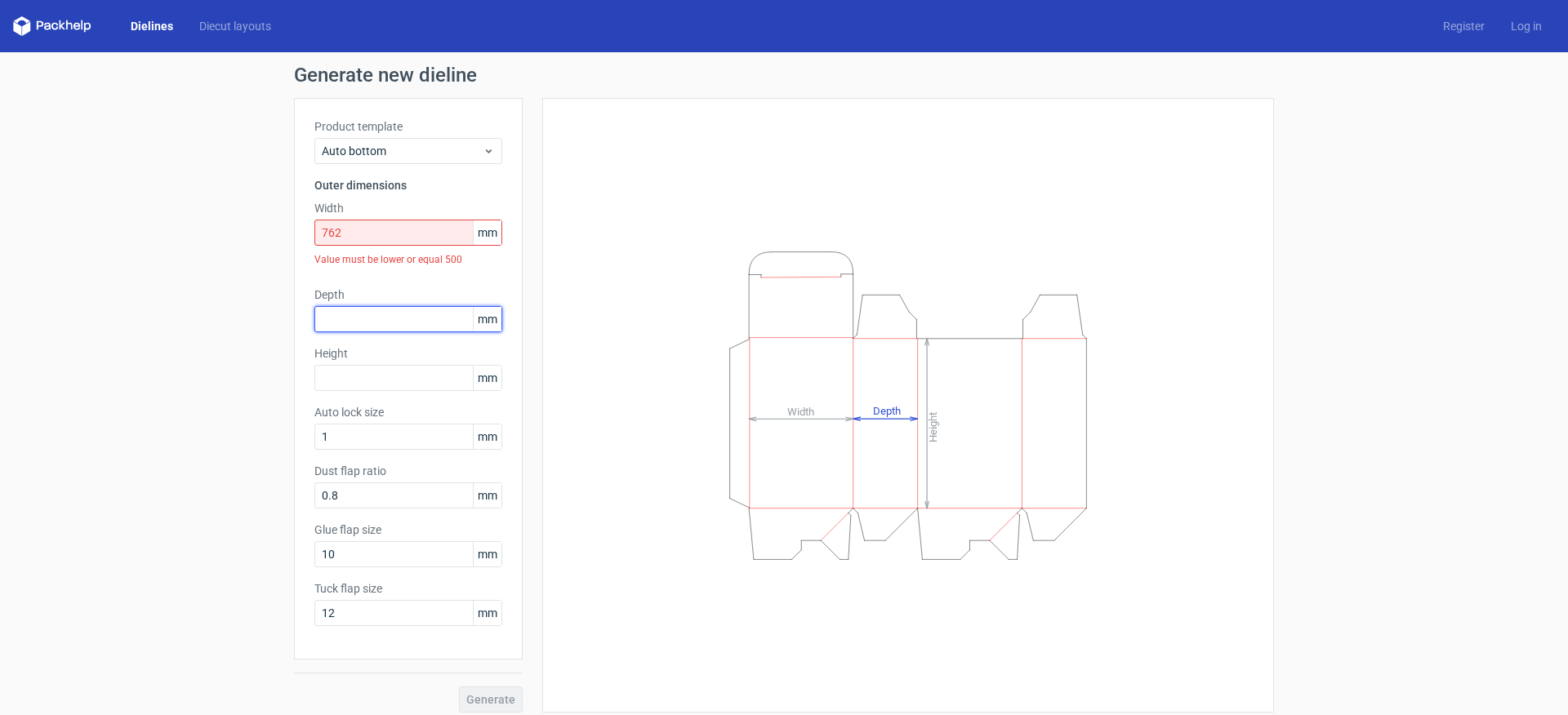
click at [408, 283] on div "Product template Auto bottom Outer dimensions Width 762 mm Value must be lower …" at bounding box center [408, 378] width 229 height 561
click at [440, 242] on input "762" at bounding box center [408, 232] width 187 height 26
click at [464, 260] on div "Value must be lower or equal 500" at bounding box center [408, 259] width 187 height 28
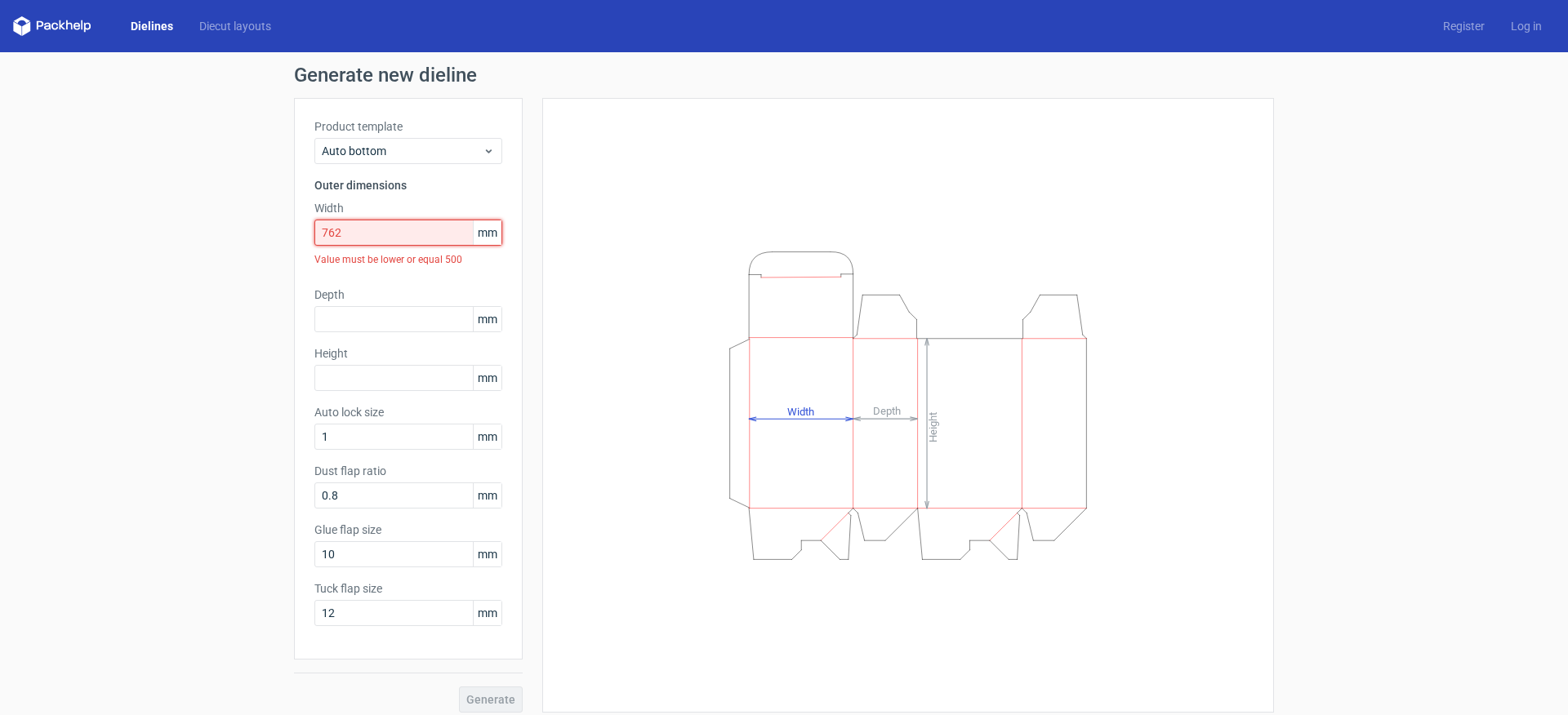
click at [440, 240] on input "762" at bounding box center [408, 232] width 187 height 26
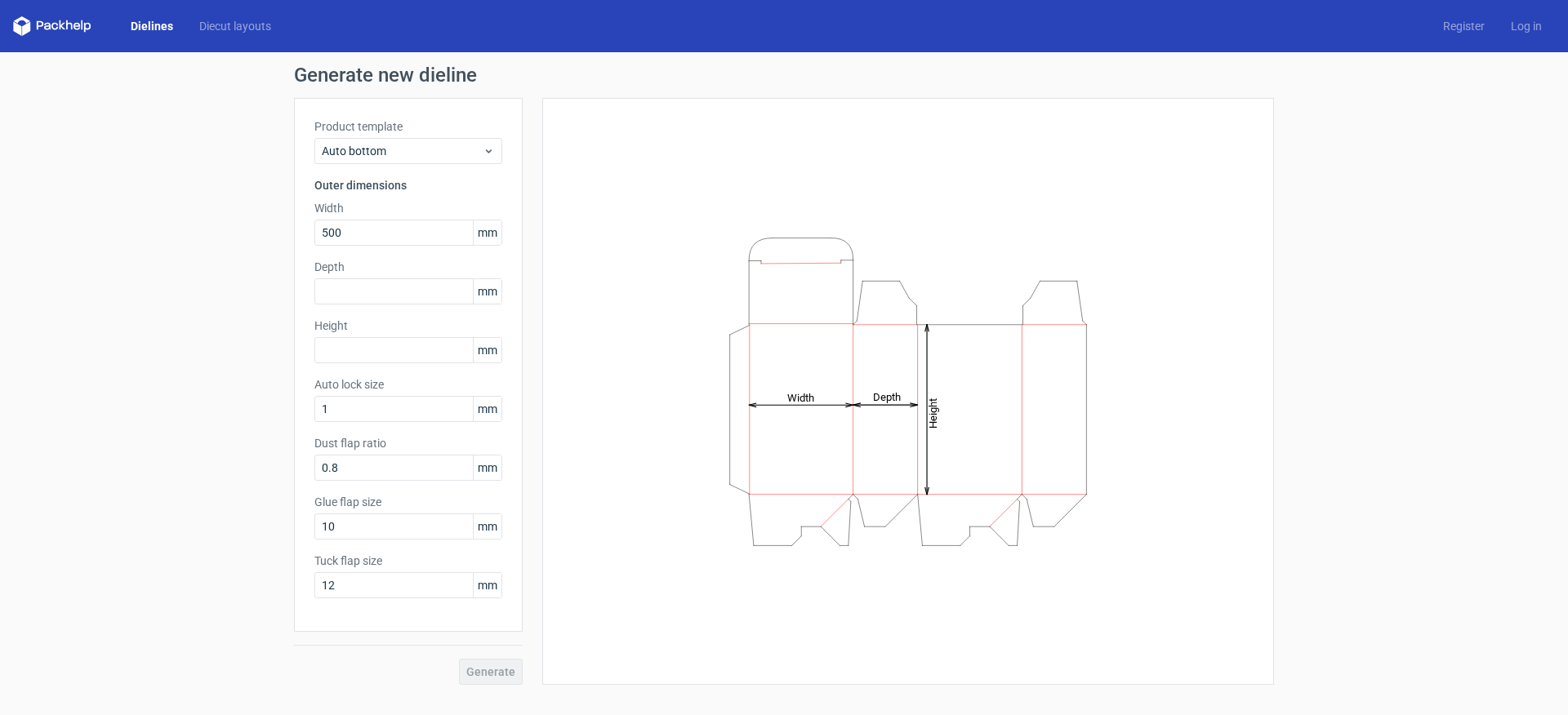
click at [555, 280] on div "Height Depth Width" at bounding box center [908, 391] width 731 height 587
click at [346, 234] on input "500" at bounding box center [408, 232] width 187 height 26
type input "76"
click at [412, 284] on input "text" at bounding box center [408, 291] width 187 height 26
type input "25"
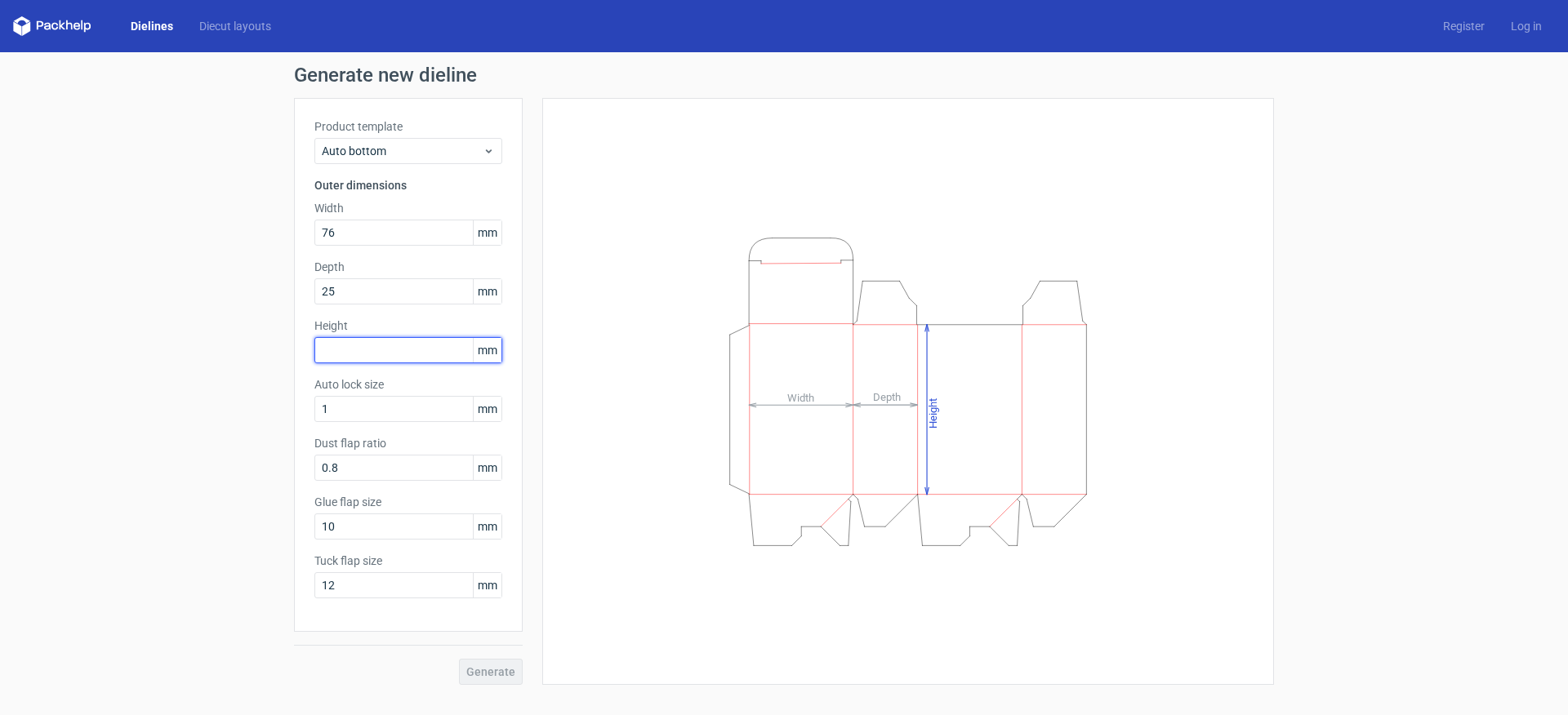
click at [447, 356] on input "text" at bounding box center [408, 349] width 187 height 26
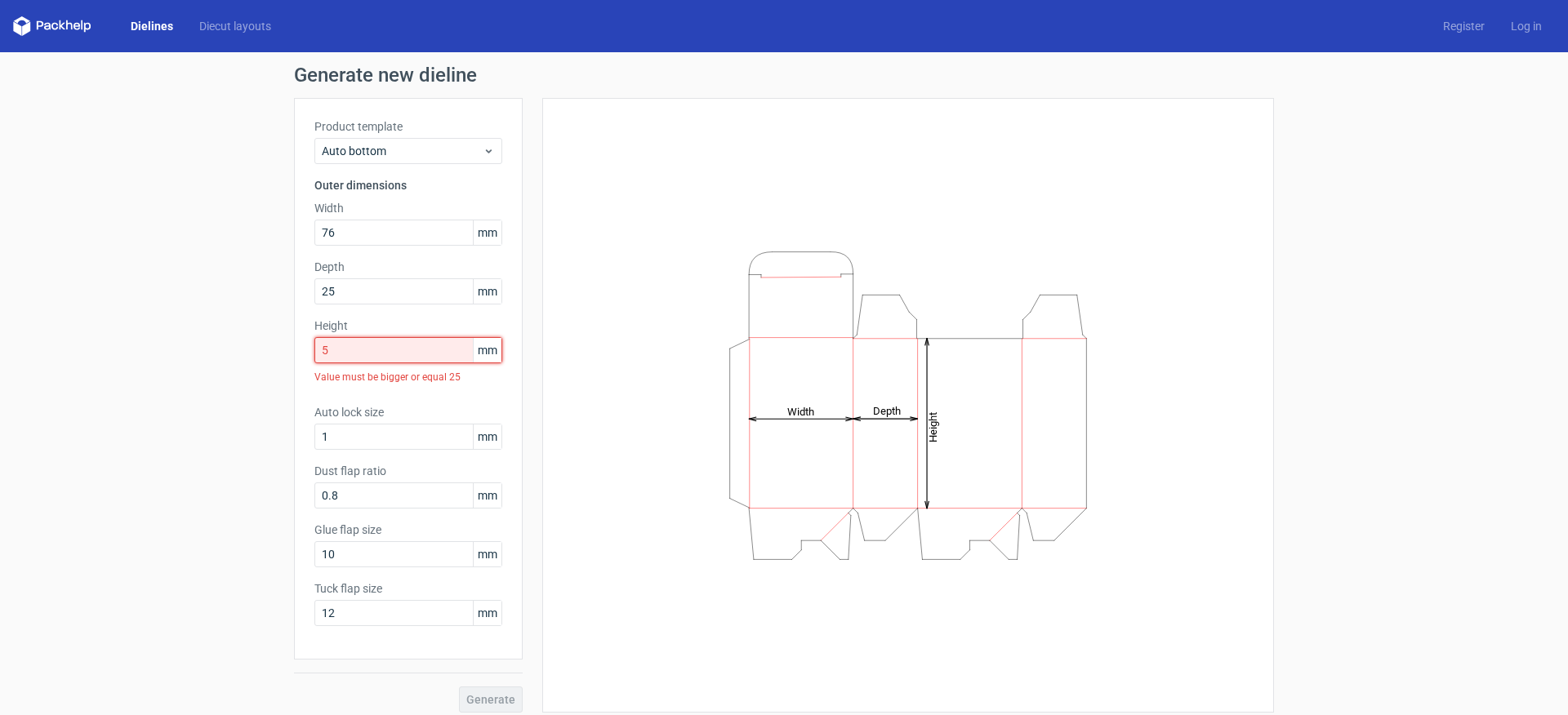
click at [431, 354] on input "5" at bounding box center [408, 349] width 187 height 26
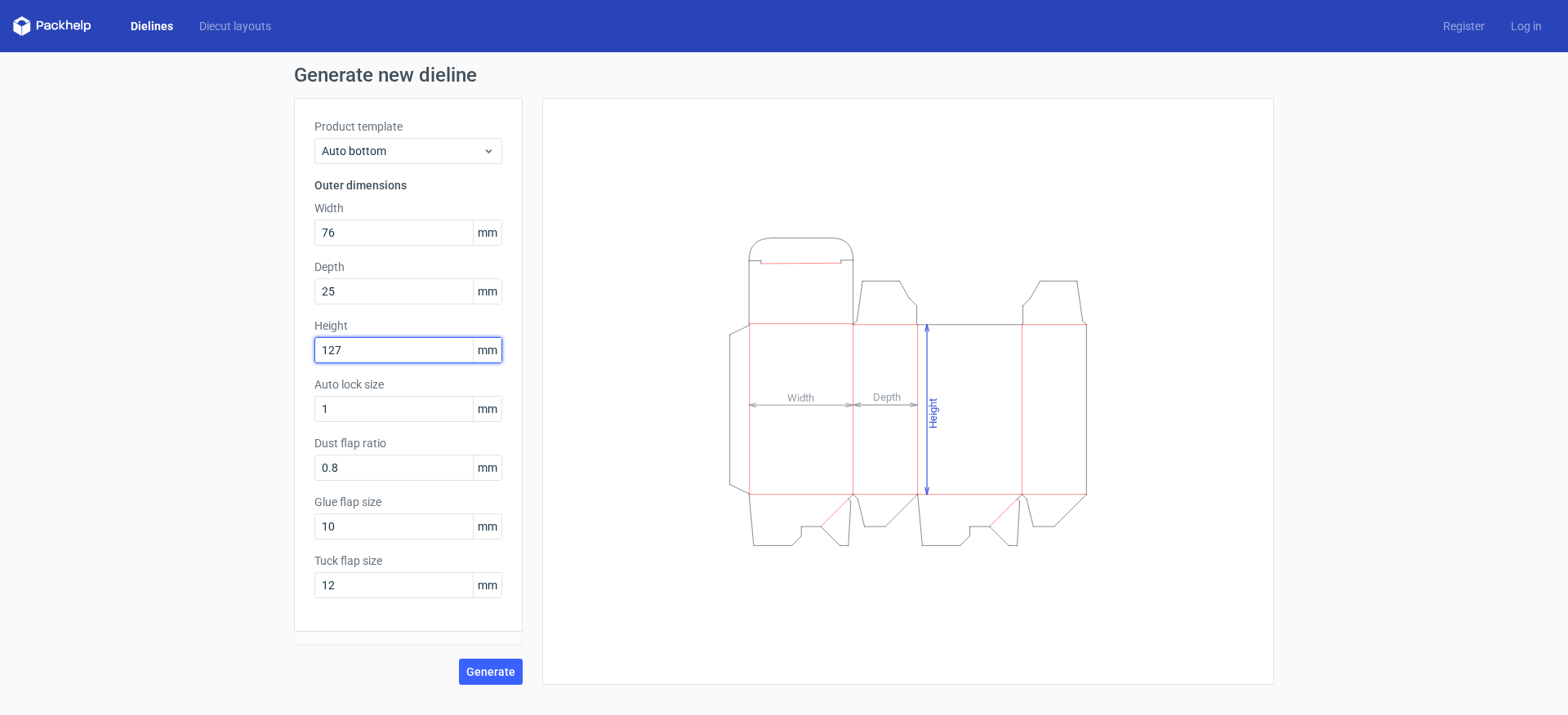
type input "127"
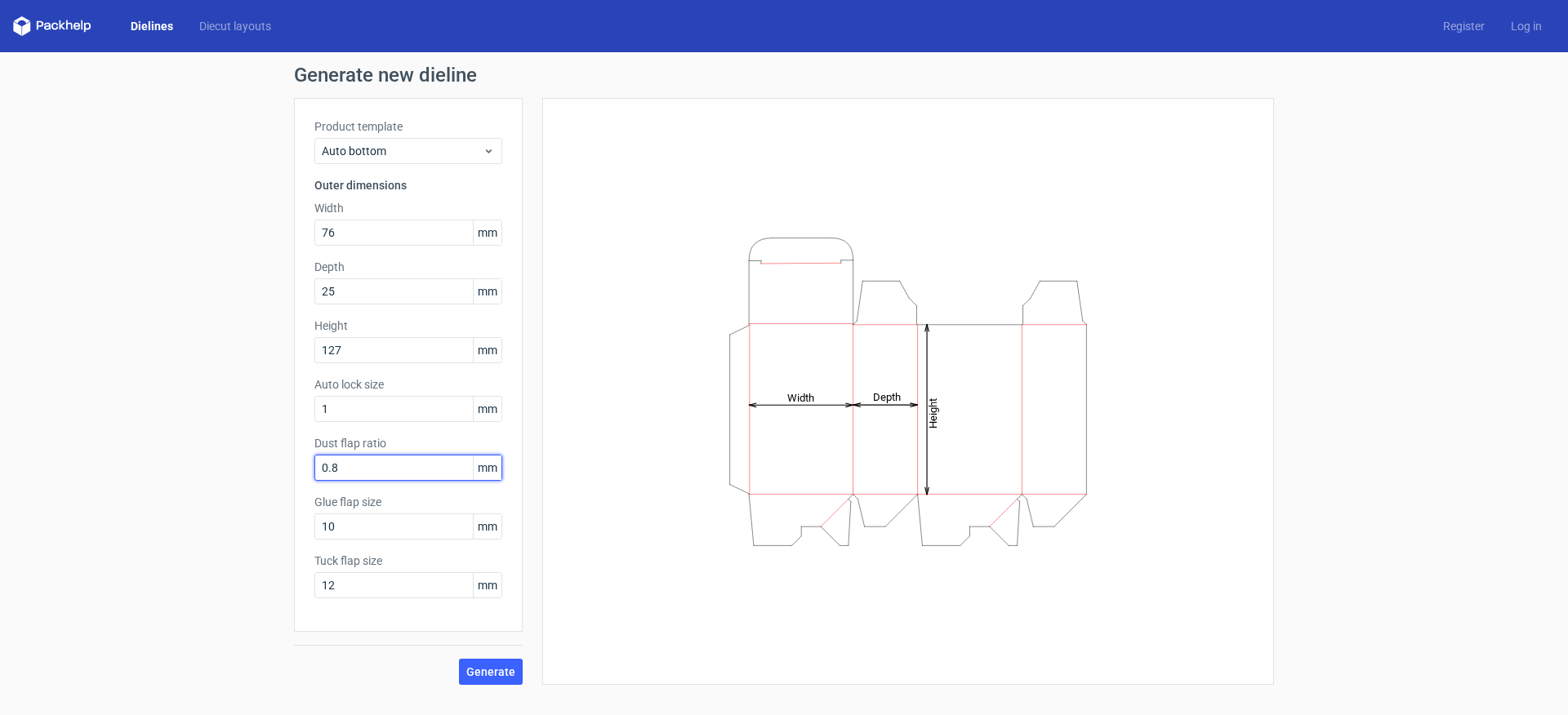
click at [409, 471] on input "0.8" at bounding box center [408, 468] width 187 height 26
click at [492, 677] on span "Generate" at bounding box center [491, 672] width 49 height 12
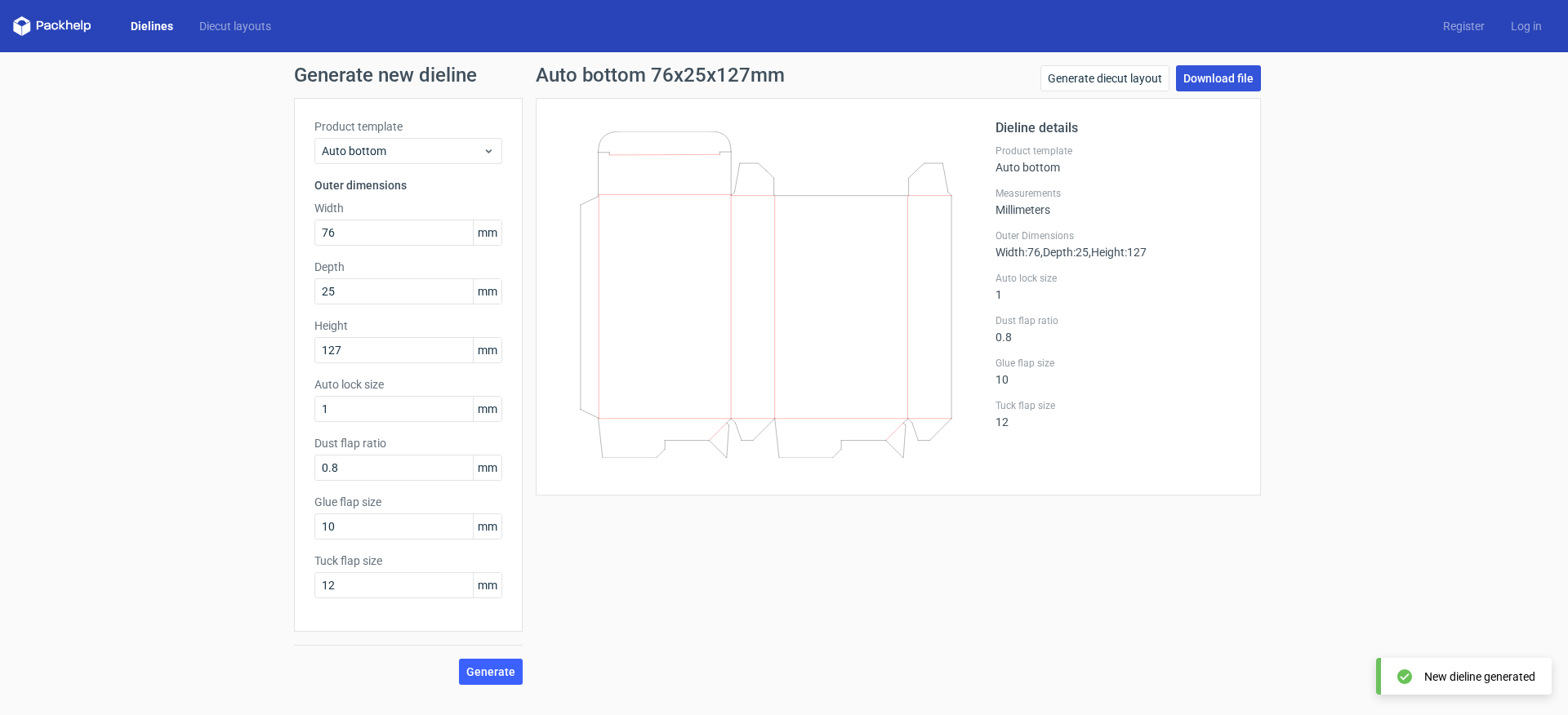
click at [1215, 88] on link "Download file" at bounding box center [1218, 78] width 85 height 26
click at [1141, 77] on link "Generate diecut layout" at bounding box center [1104, 78] width 129 height 26
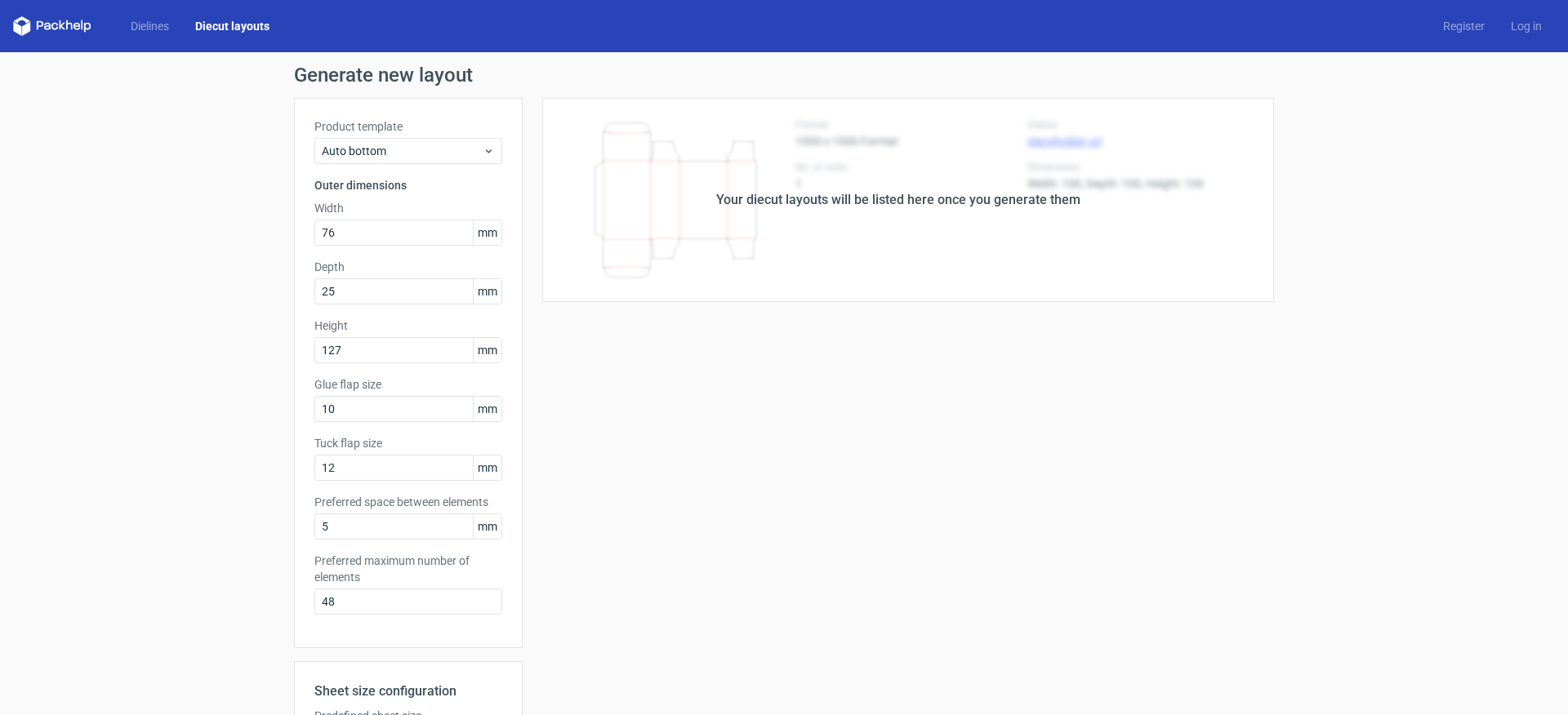
click at [949, 200] on div "Your diecut layouts will be listed here once you generate them" at bounding box center [898, 199] width 364 height 19
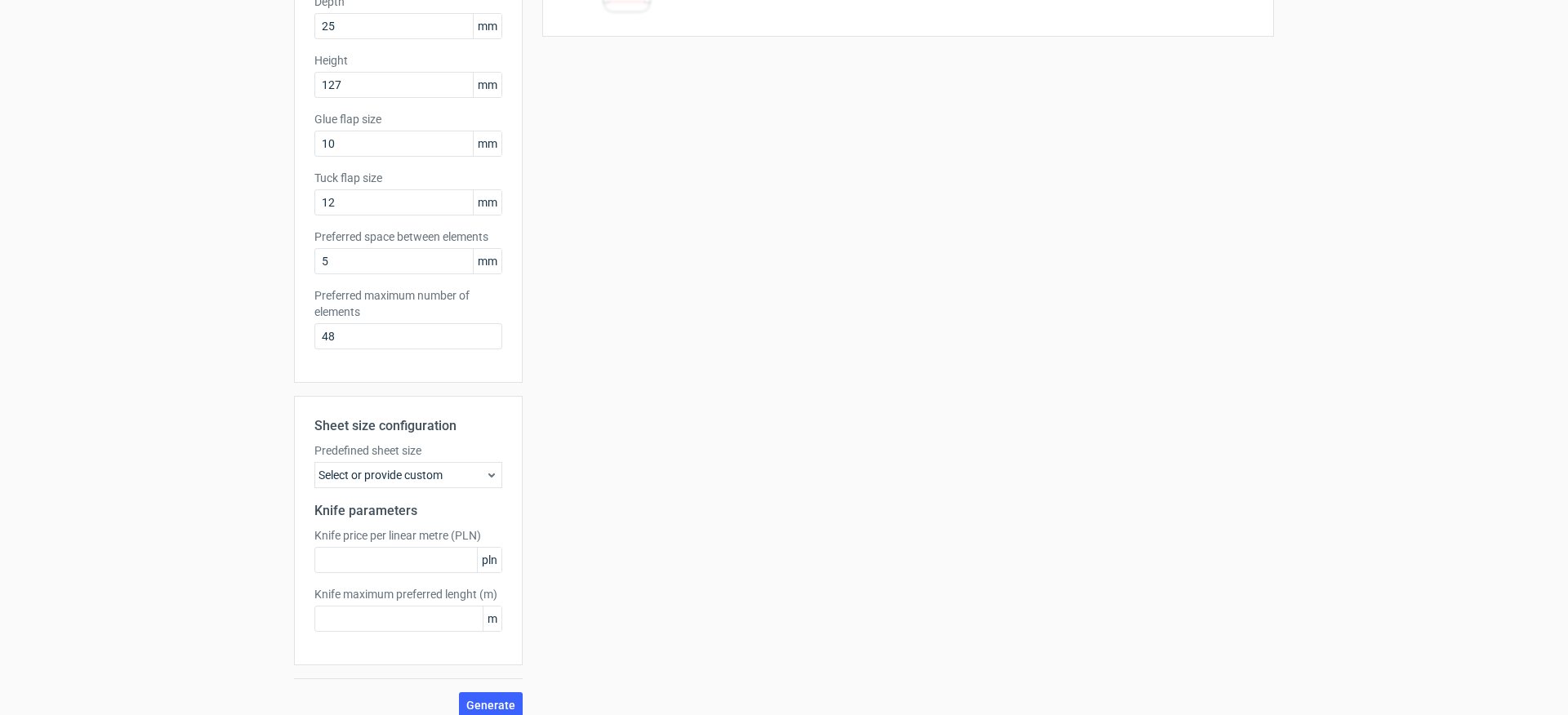
scroll to position [282, 0]
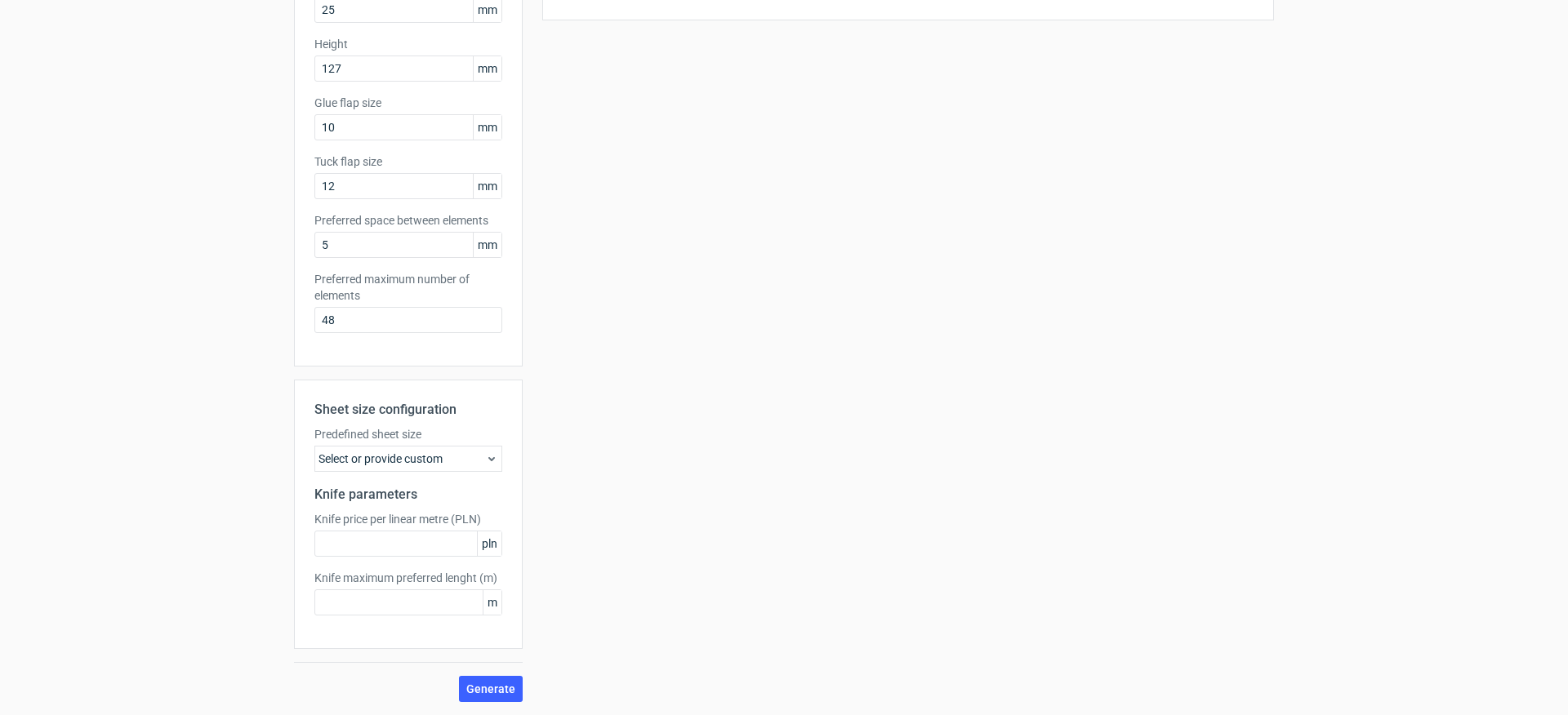
click at [424, 453] on div "Select or provide custom" at bounding box center [408, 458] width 187 height 26
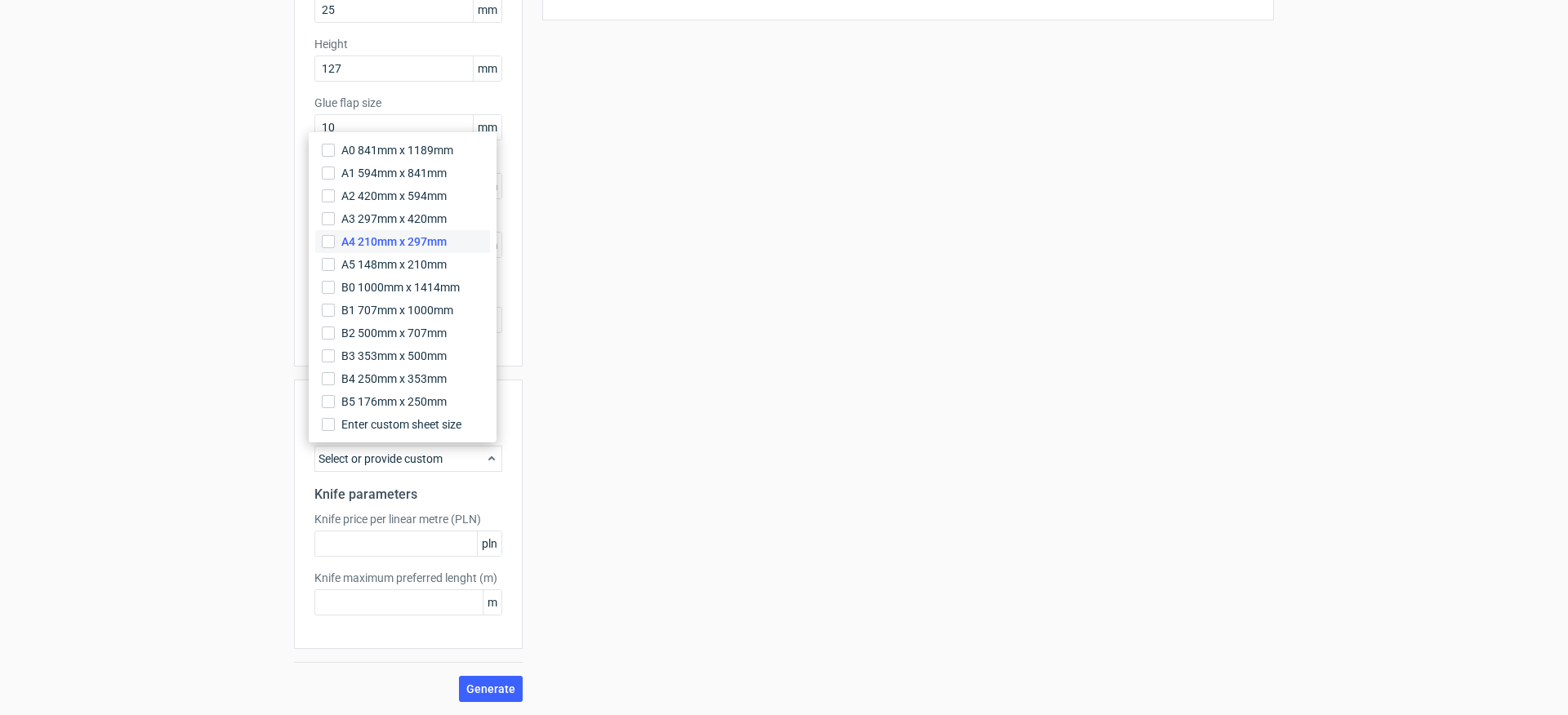
click at [456, 237] on label "A4 210mm x 297mm" at bounding box center [402, 241] width 175 height 23
click at [334, 237] on input "A4 210mm x 297mm" at bounding box center [328, 241] width 13 height 13
click at [479, 508] on div "Sheet size configuration Predefined sheet size A4_210mm_x_297mm Knife parameter…" at bounding box center [408, 514] width 229 height 269
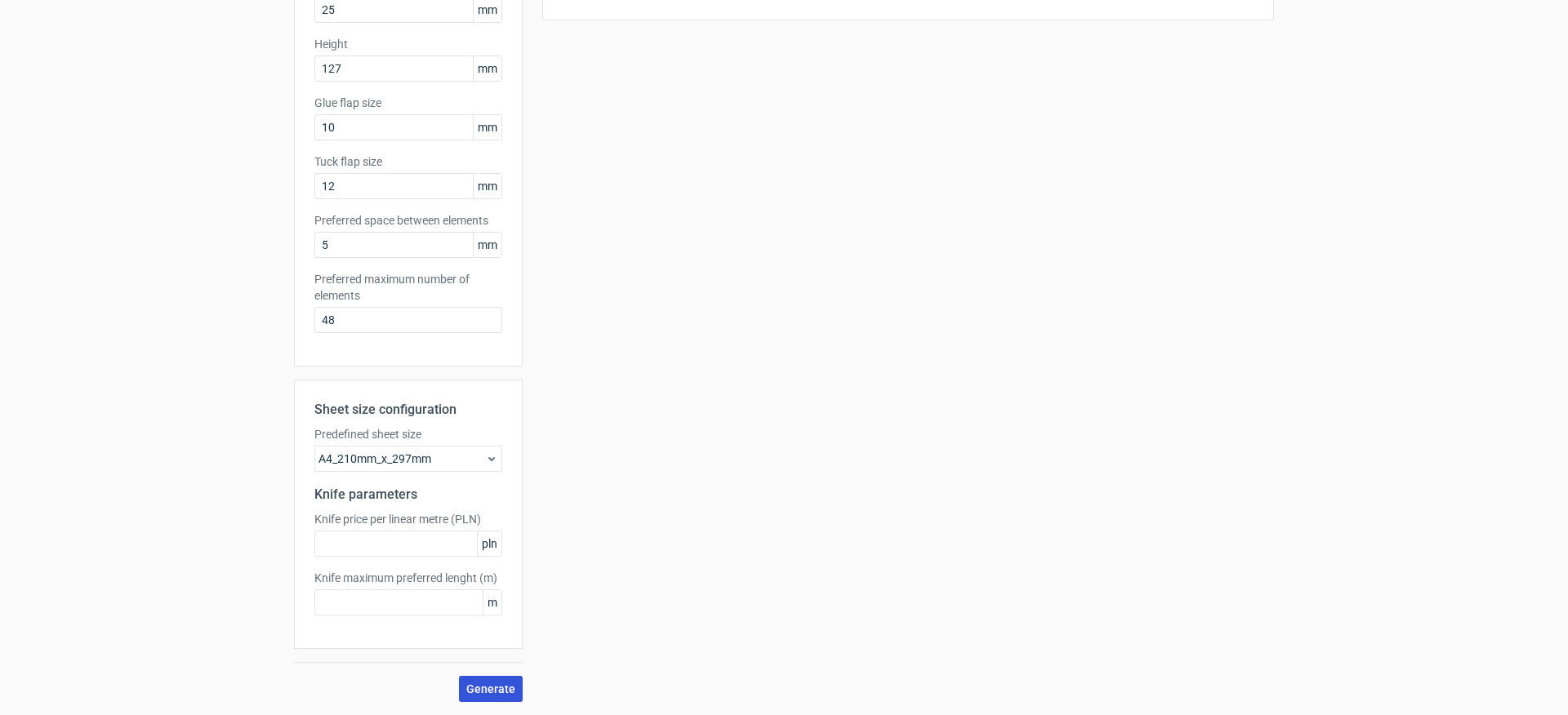
click at [495, 683] on span "Generate" at bounding box center [491, 689] width 49 height 12
click at [402, 544] on input "text" at bounding box center [408, 544] width 187 height 26
click at [485, 463] on icon at bounding box center [491, 458] width 13 height 13
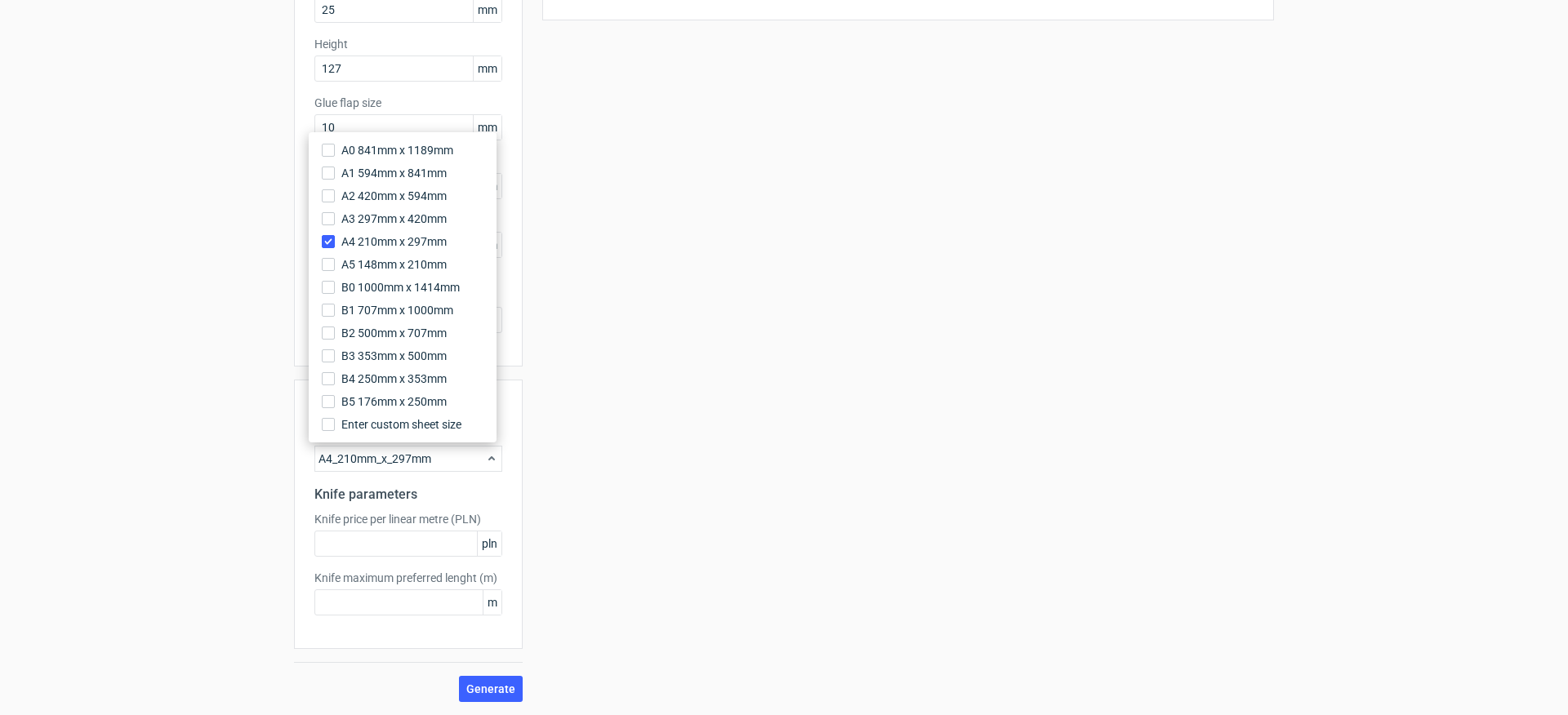
click at [445, 436] on div "A0 841mm x 1189mm A1 594mm x 841mm A2 420mm x 594mm A3 297mm x 420mm A4 210mm x…" at bounding box center [403, 287] width 187 height 310
click at [380, 549] on input "text" at bounding box center [408, 544] width 187 height 26
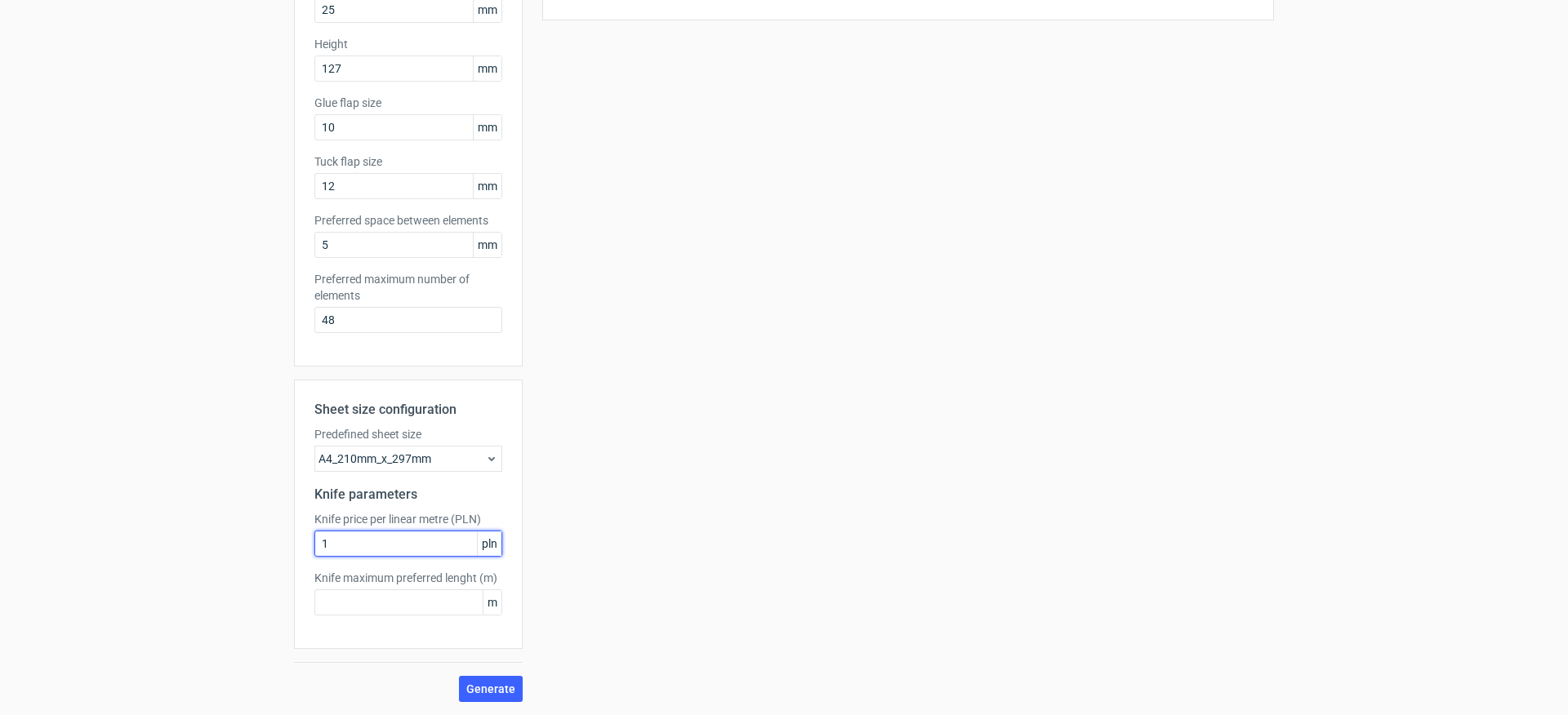
type input "1"
click at [483, 689] on span "Generate" at bounding box center [491, 689] width 49 height 12
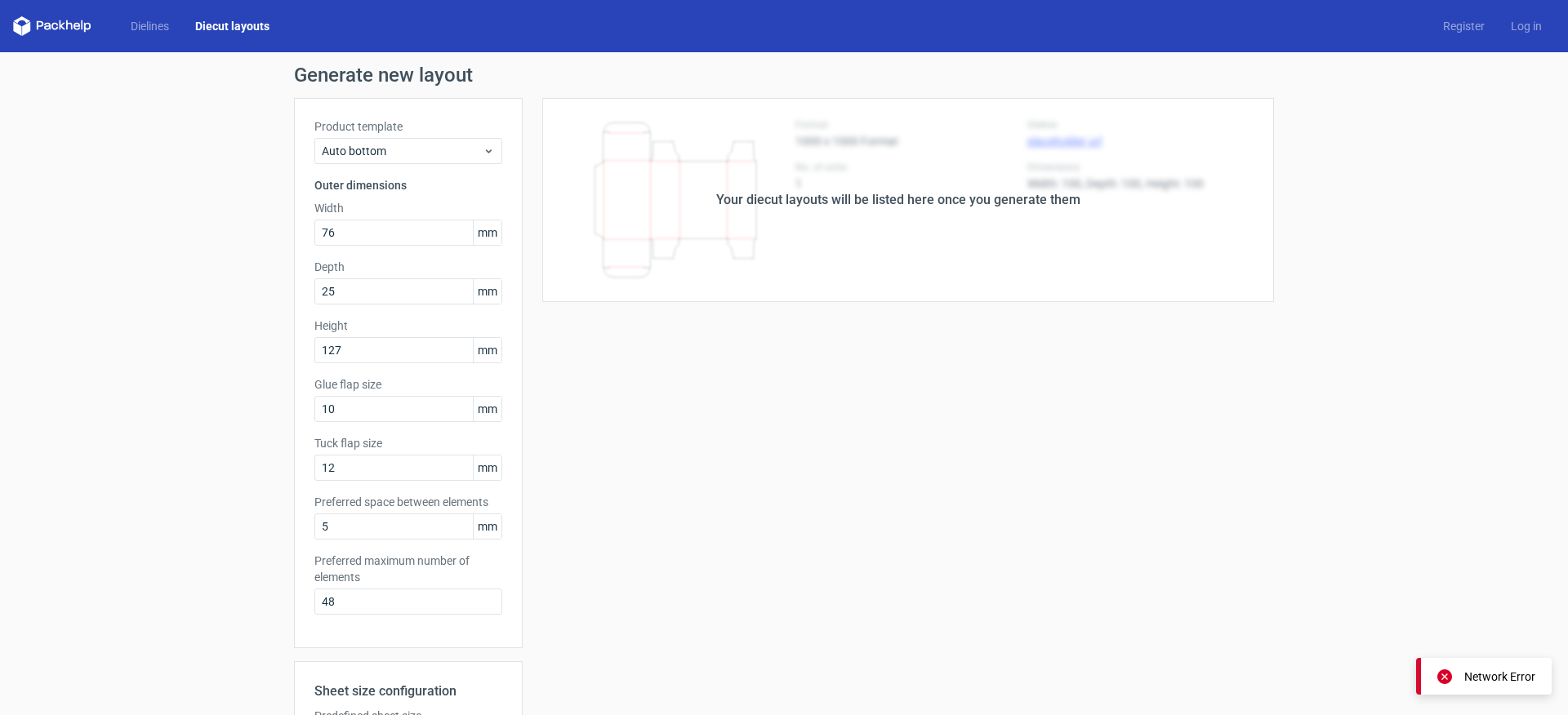
click at [1472, 683] on div "Network Error" at bounding box center [1500, 676] width 71 height 16
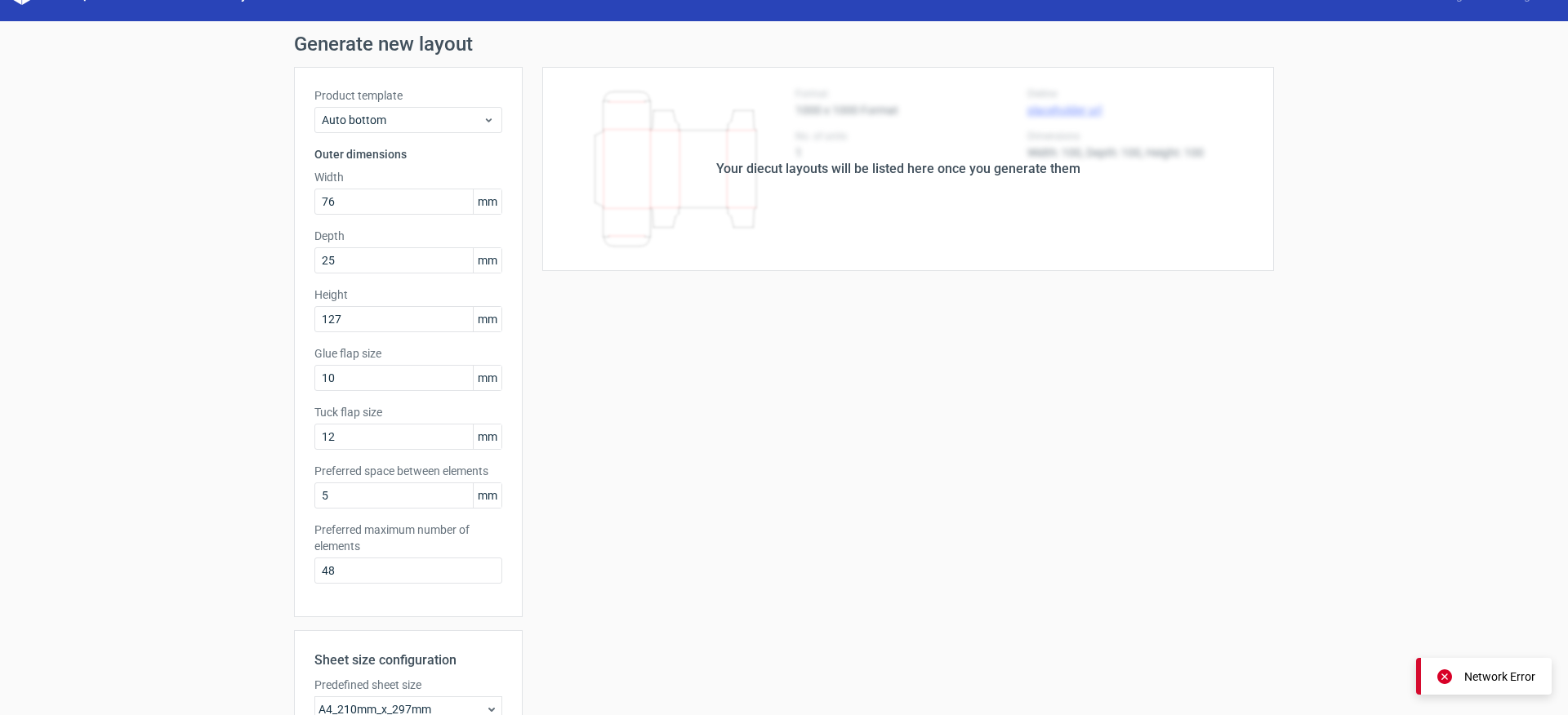
scroll to position [41, 0]
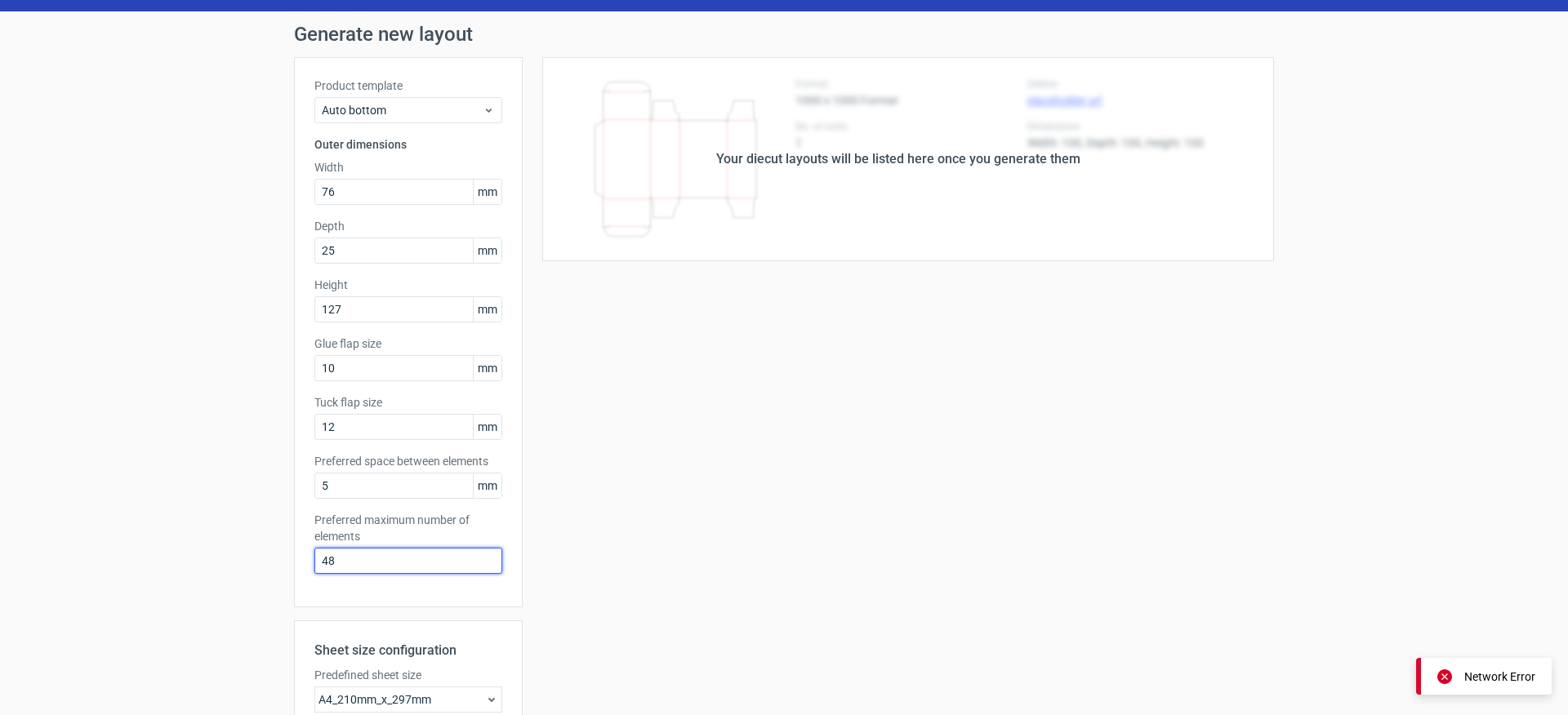
click at [369, 554] on input "48" at bounding box center [408, 561] width 187 height 26
type input "1"
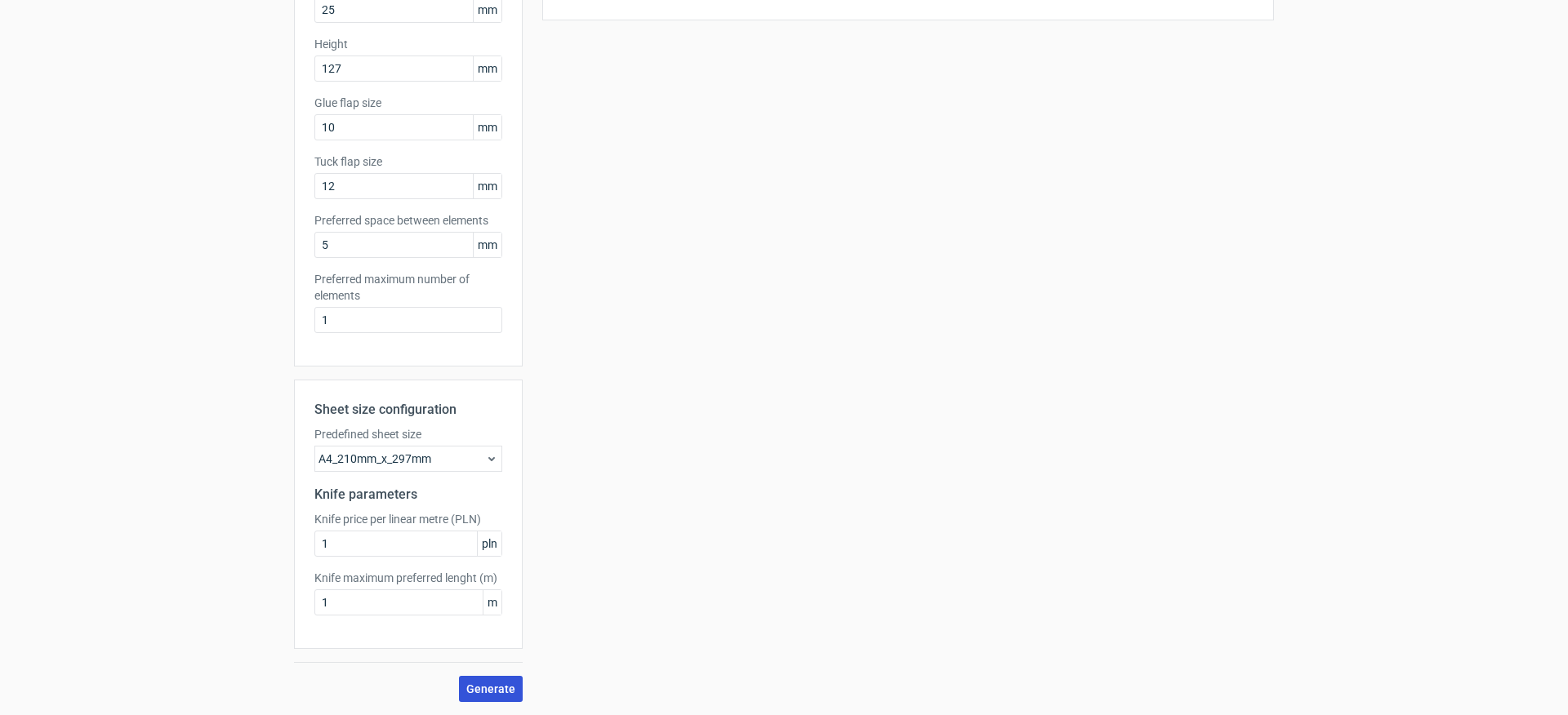
click at [491, 691] on span "Generate" at bounding box center [491, 689] width 49 height 12
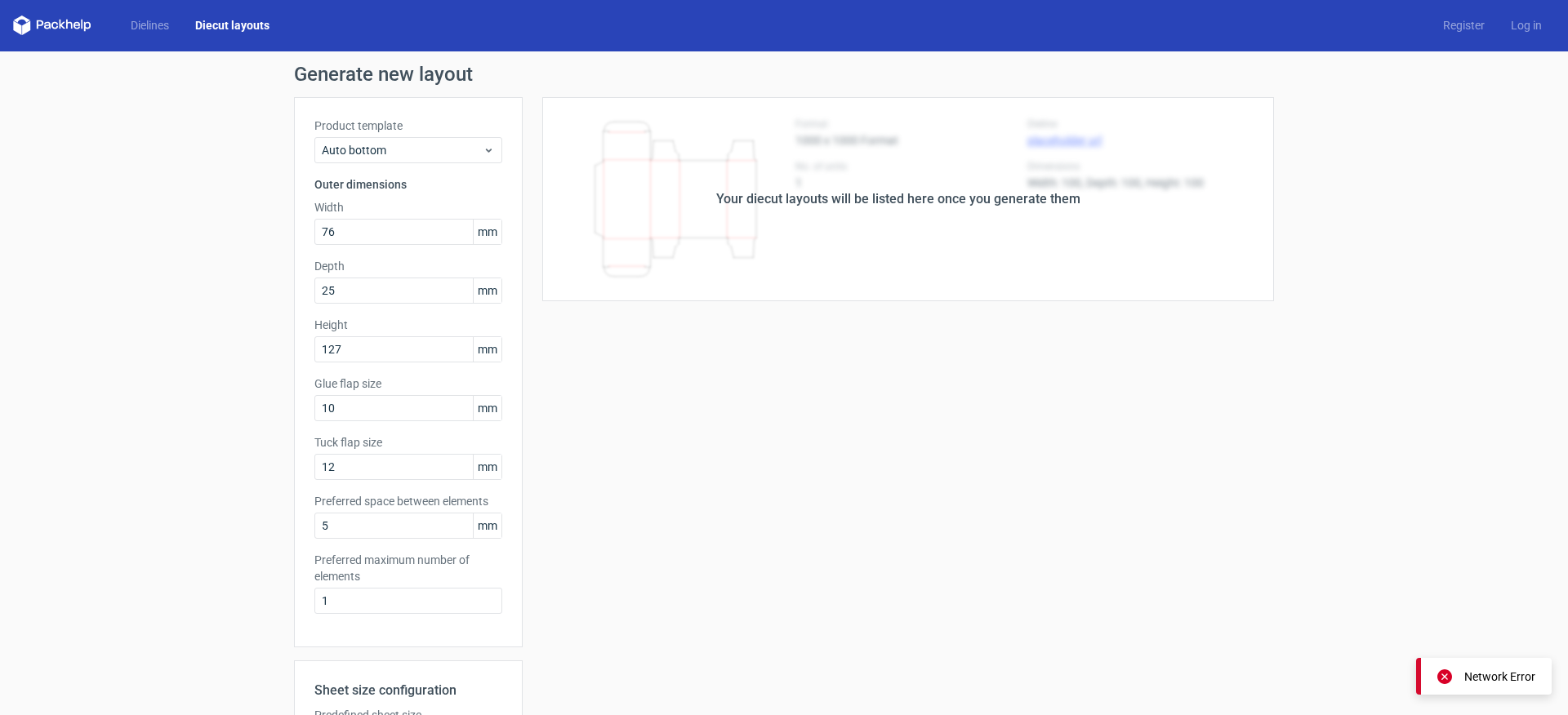
scroll to position [0, 0]
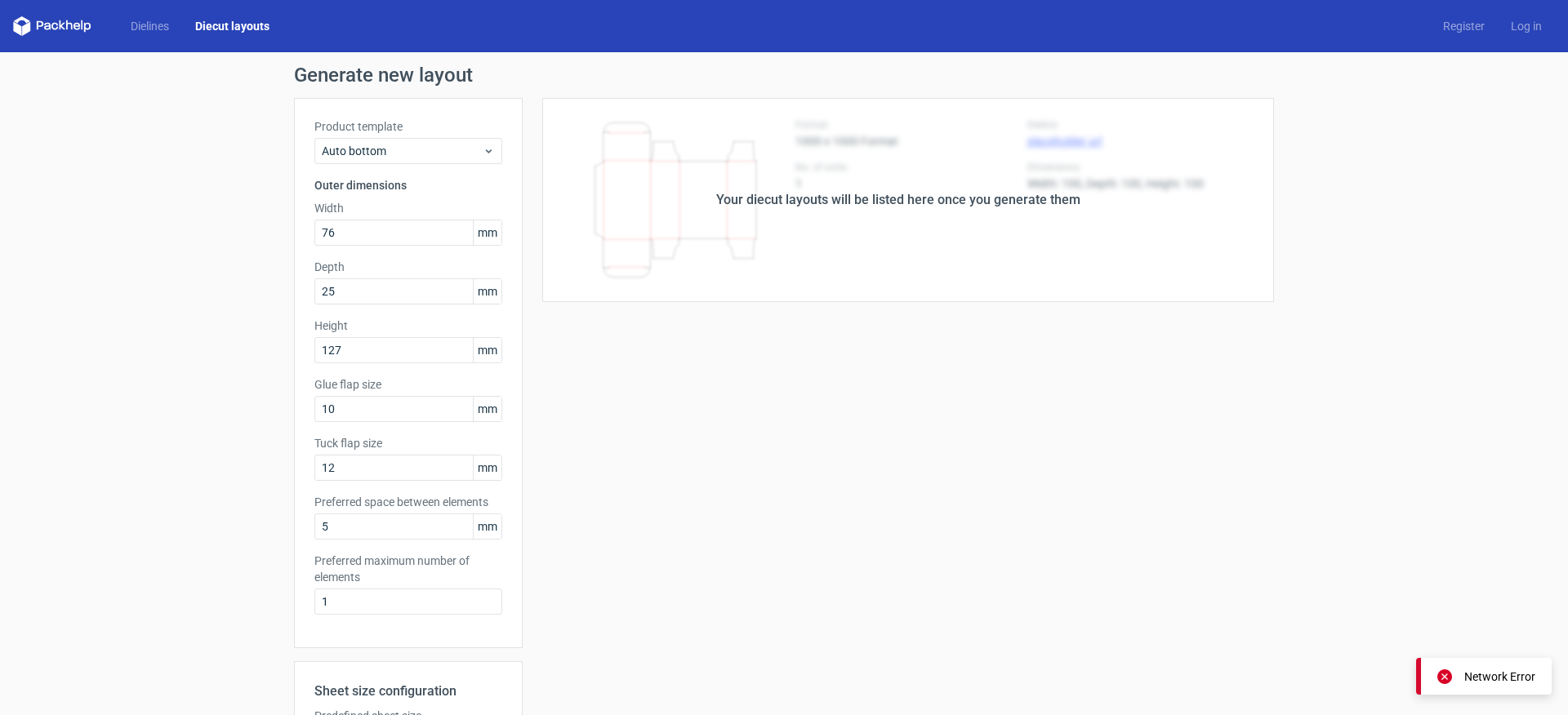
click at [1120, 226] on div "Your diecut layouts will be listed here once you generate them" at bounding box center [898, 200] width 751 height 204
click at [470, 161] on div "Auto bottom" at bounding box center [408, 150] width 187 height 26
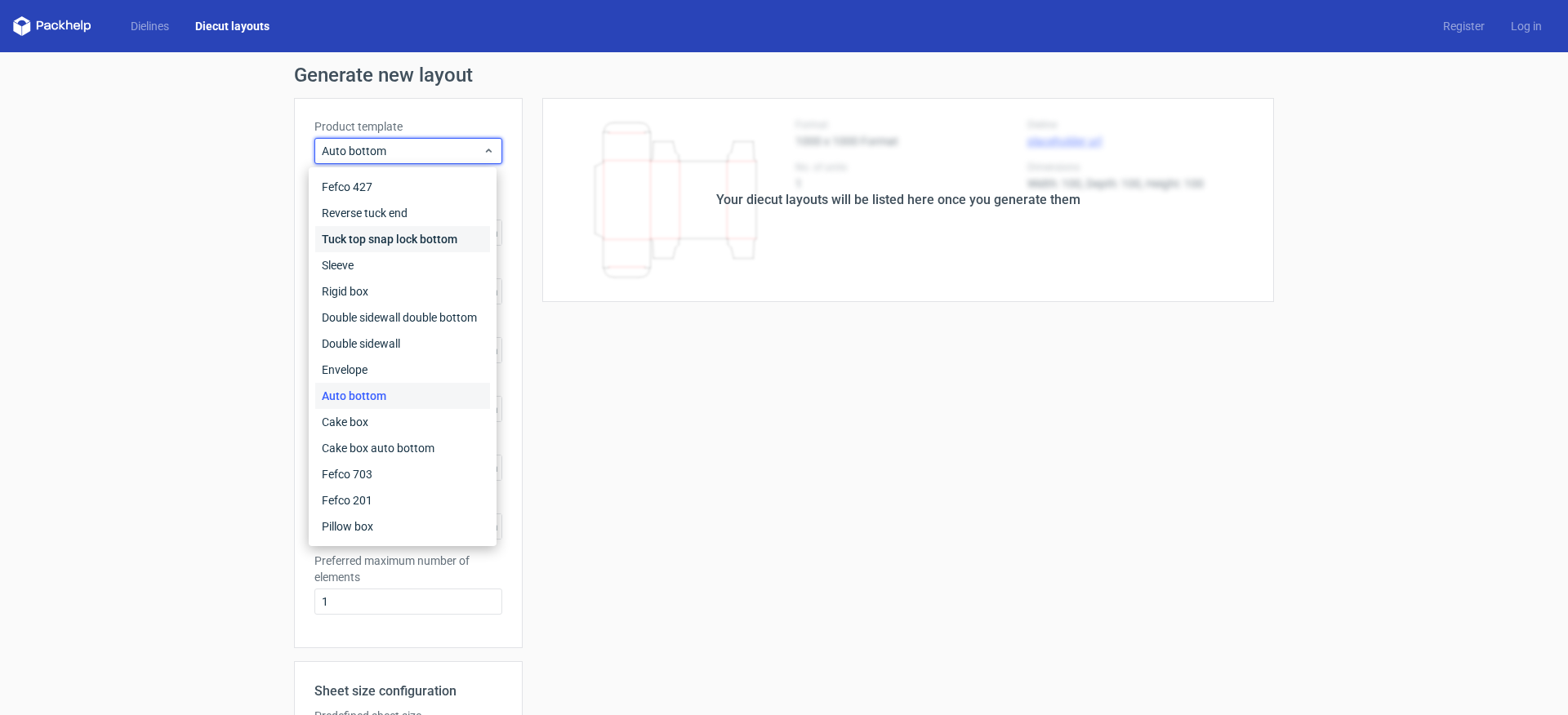
click at [416, 231] on div "Tuck top snap lock bottom" at bounding box center [402, 239] width 175 height 26
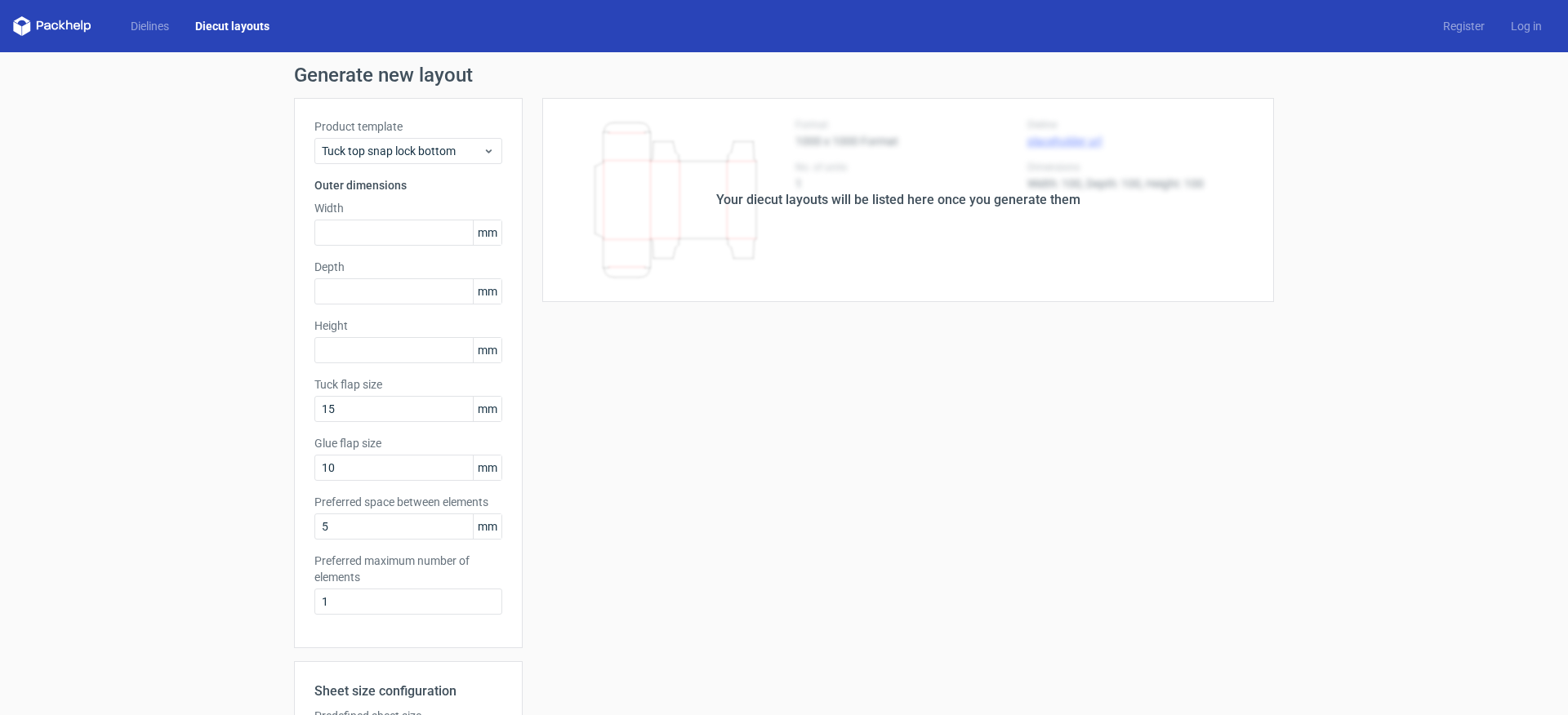
click at [599, 402] on div "Your diecut layouts will be listed here once you generate them Height Depth Wid…" at bounding box center [898, 540] width 751 height 886
click at [145, 24] on link "Dielines" at bounding box center [149, 25] width 64 height 16
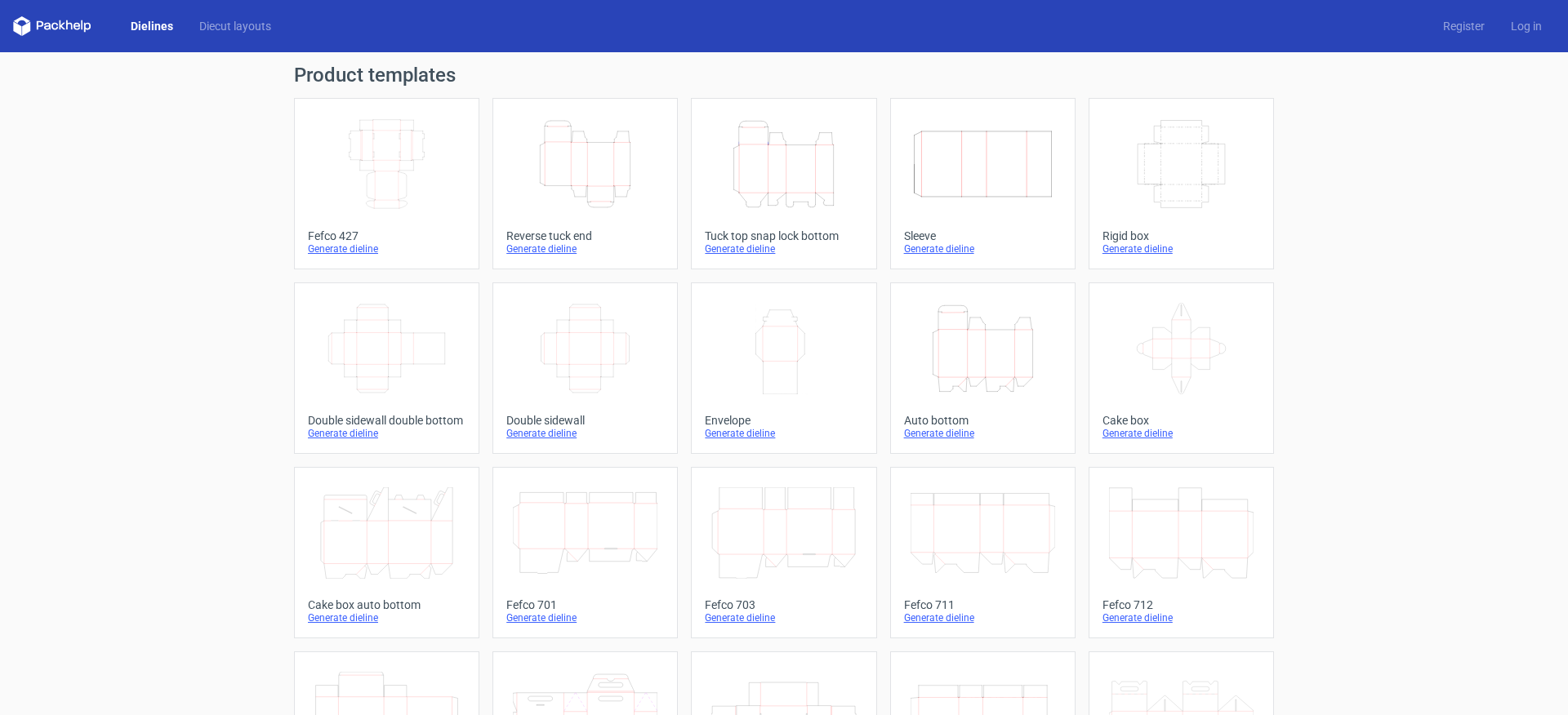
click at [798, 182] on icon "Height Depth Width" at bounding box center [783, 164] width 144 height 91
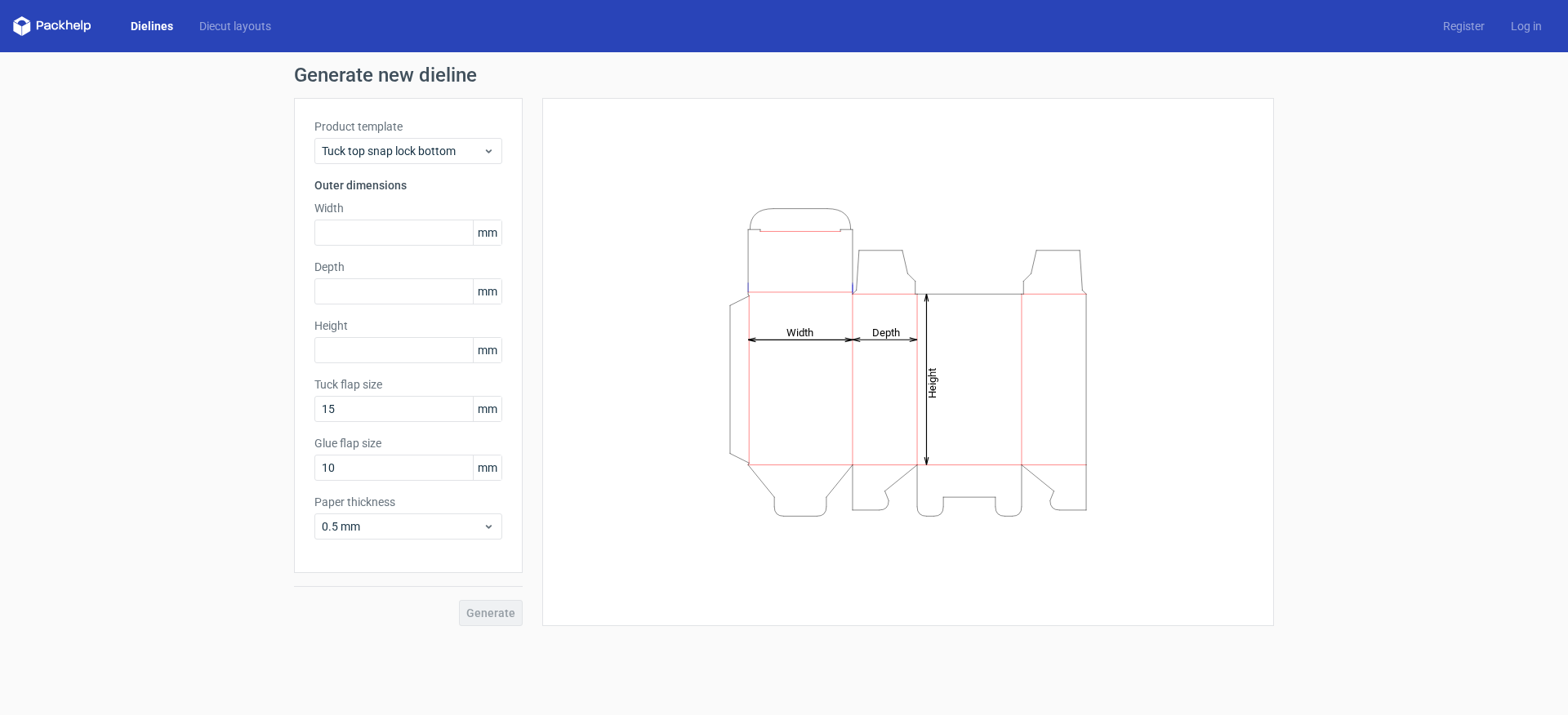
click at [475, 239] on span "mm" at bounding box center [487, 232] width 29 height 24
click at [479, 236] on span "mm" at bounding box center [487, 232] width 29 height 24
click at [248, 28] on link "Diecut layouts" at bounding box center [235, 25] width 98 height 16
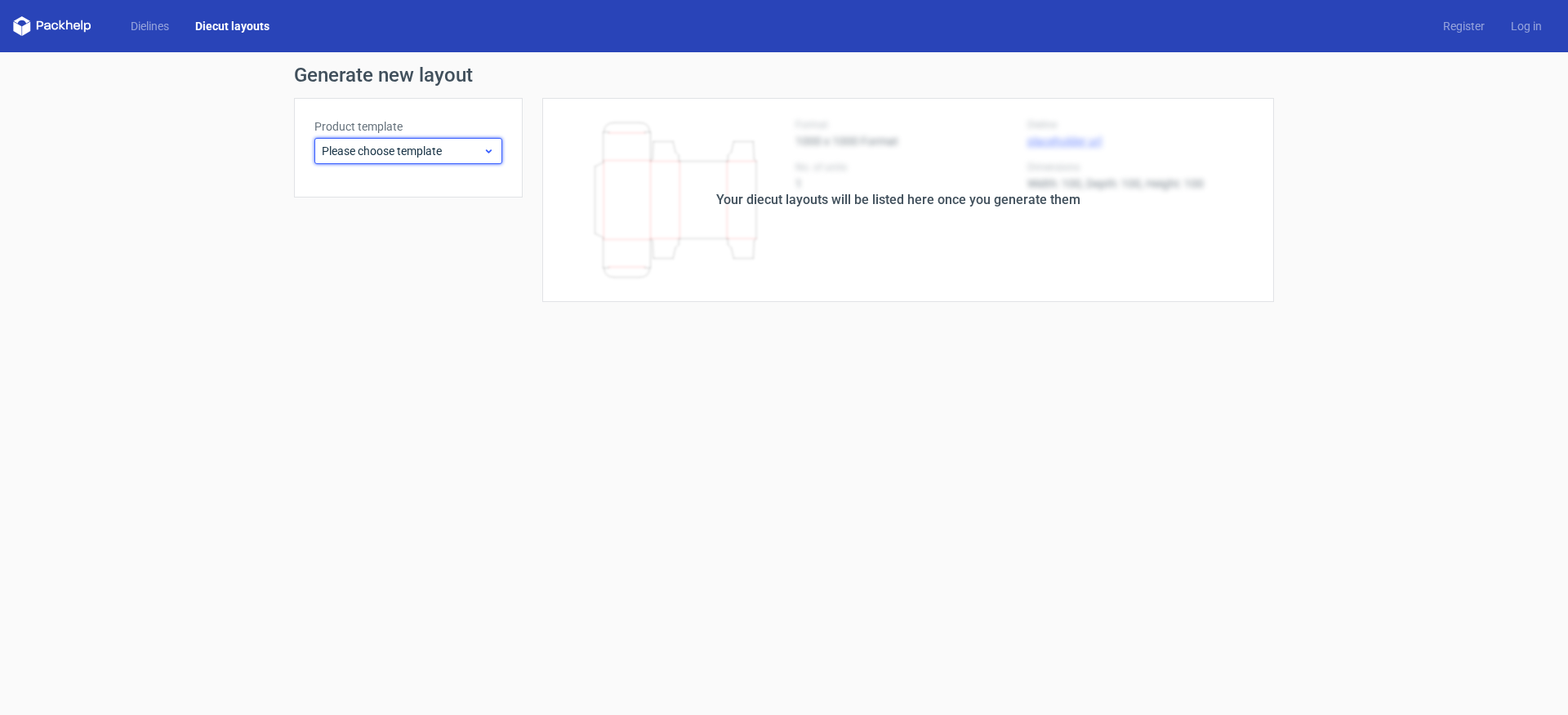
click at [446, 140] on div "Please choose template" at bounding box center [408, 150] width 187 height 26
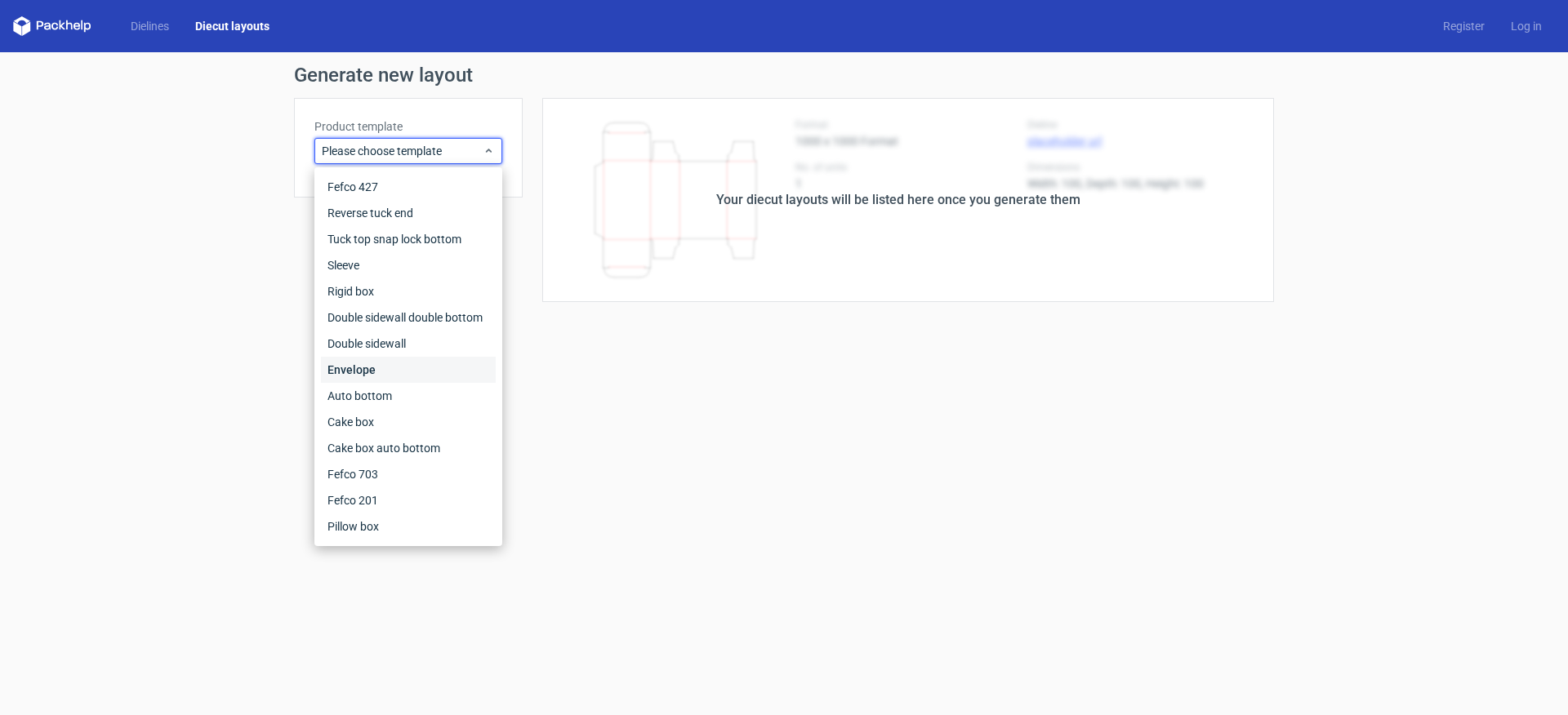
click at [422, 375] on div "Envelope" at bounding box center [408, 370] width 175 height 26
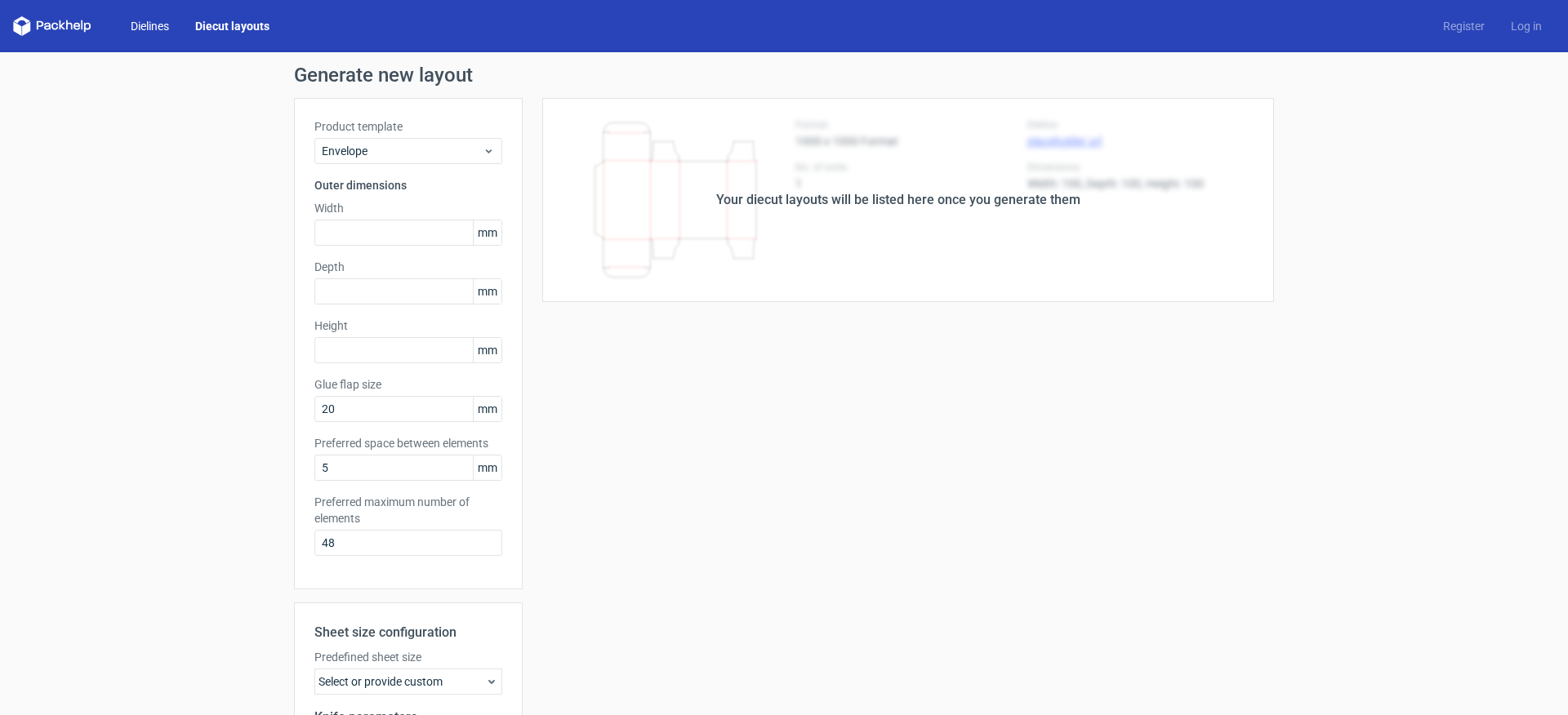
click at [165, 24] on link "Dielines" at bounding box center [149, 25] width 64 height 16
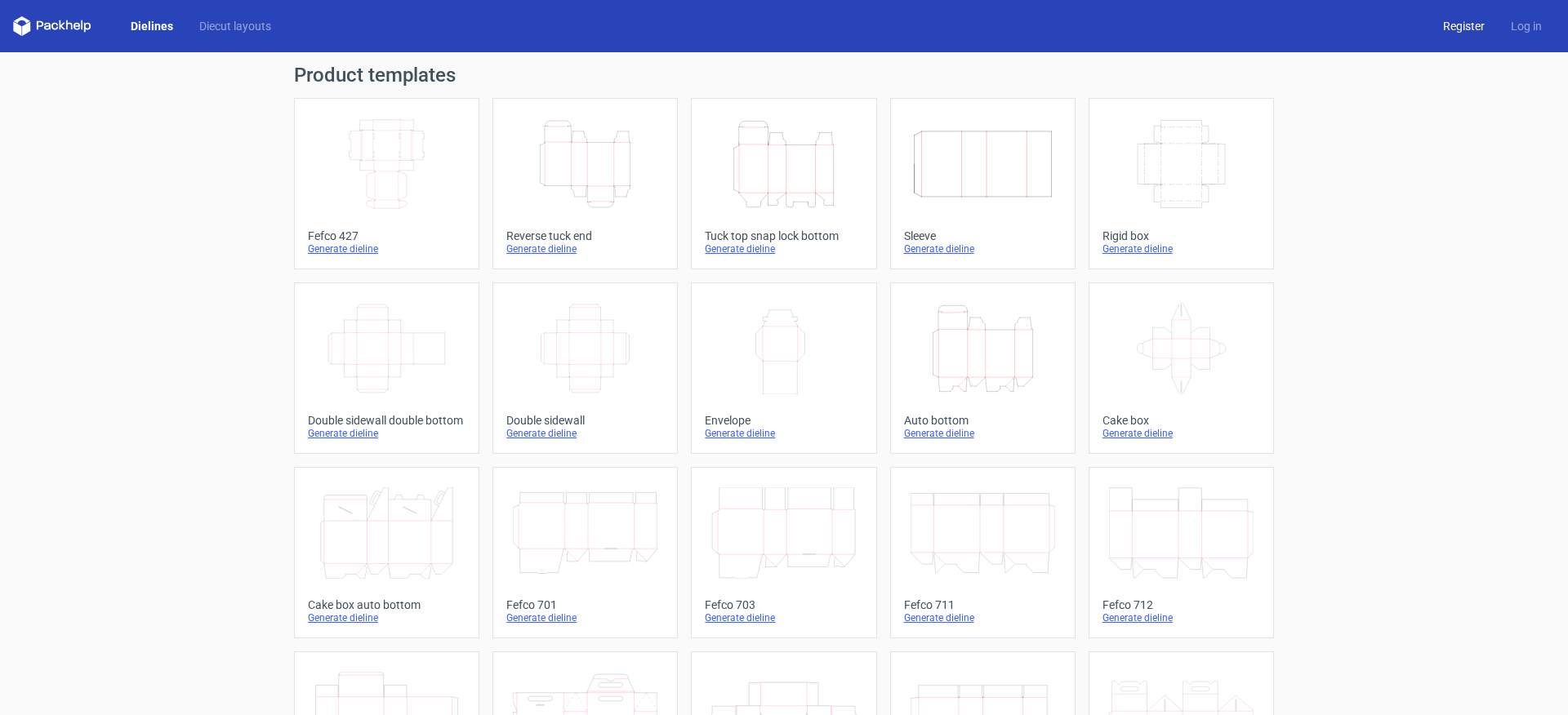
click at [1458, 26] on link "Register" at bounding box center [1463, 25] width 68 height 16
